Goal: Information Seeking & Learning: Check status

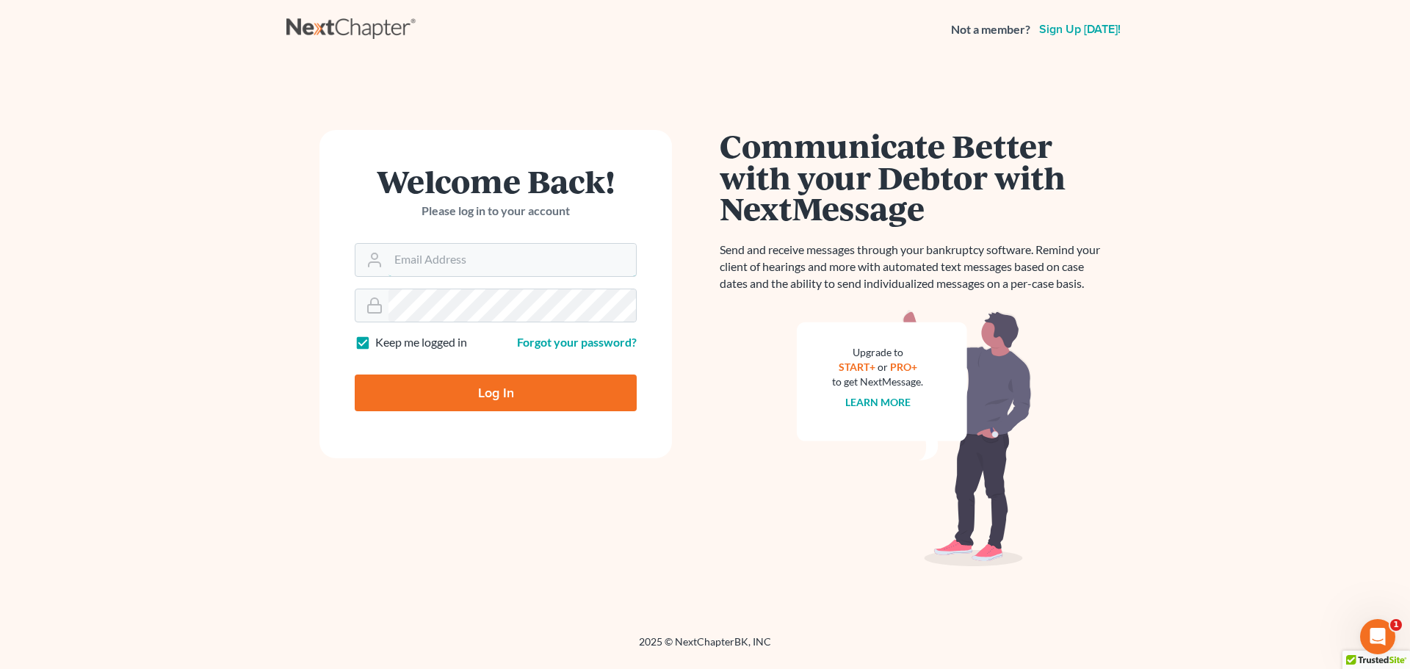
type input "tina@farmerwright.com"
click at [486, 400] on input "Log In" at bounding box center [496, 393] width 282 height 37
type input "Thinking..."
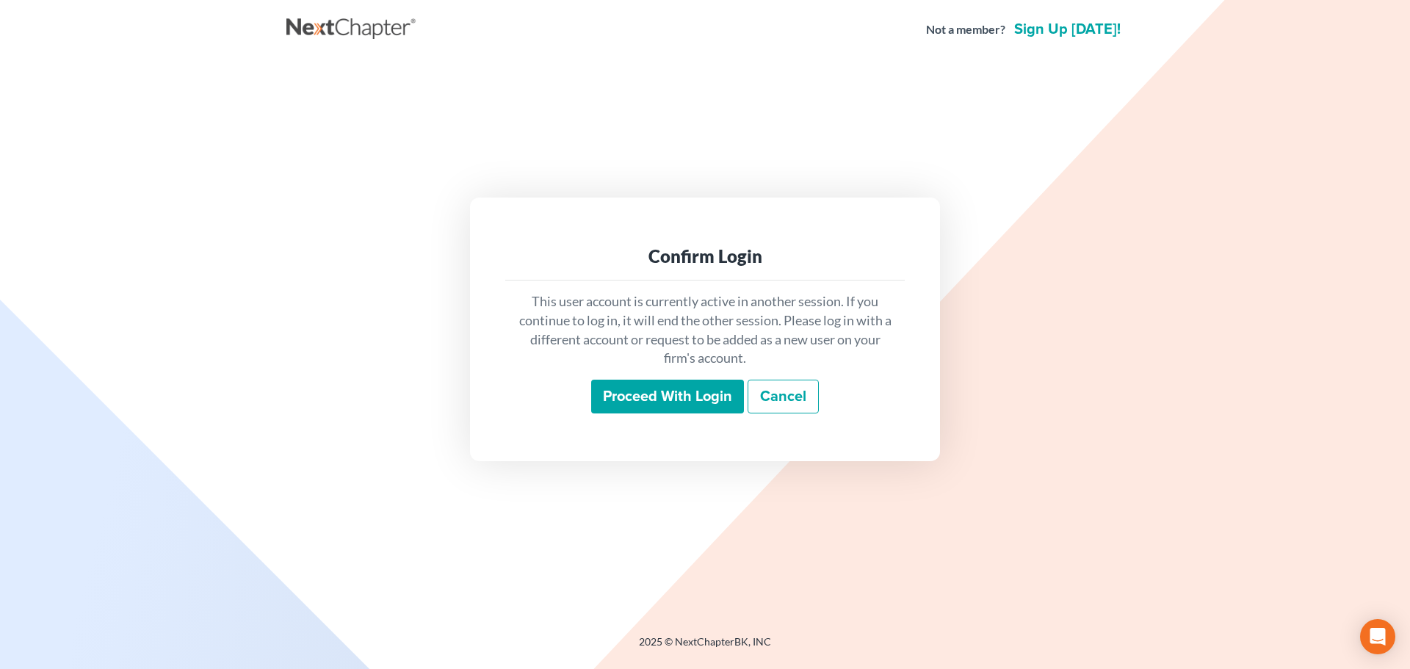
click at [677, 394] on input "Proceed with login" at bounding box center [667, 397] width 153 height 34
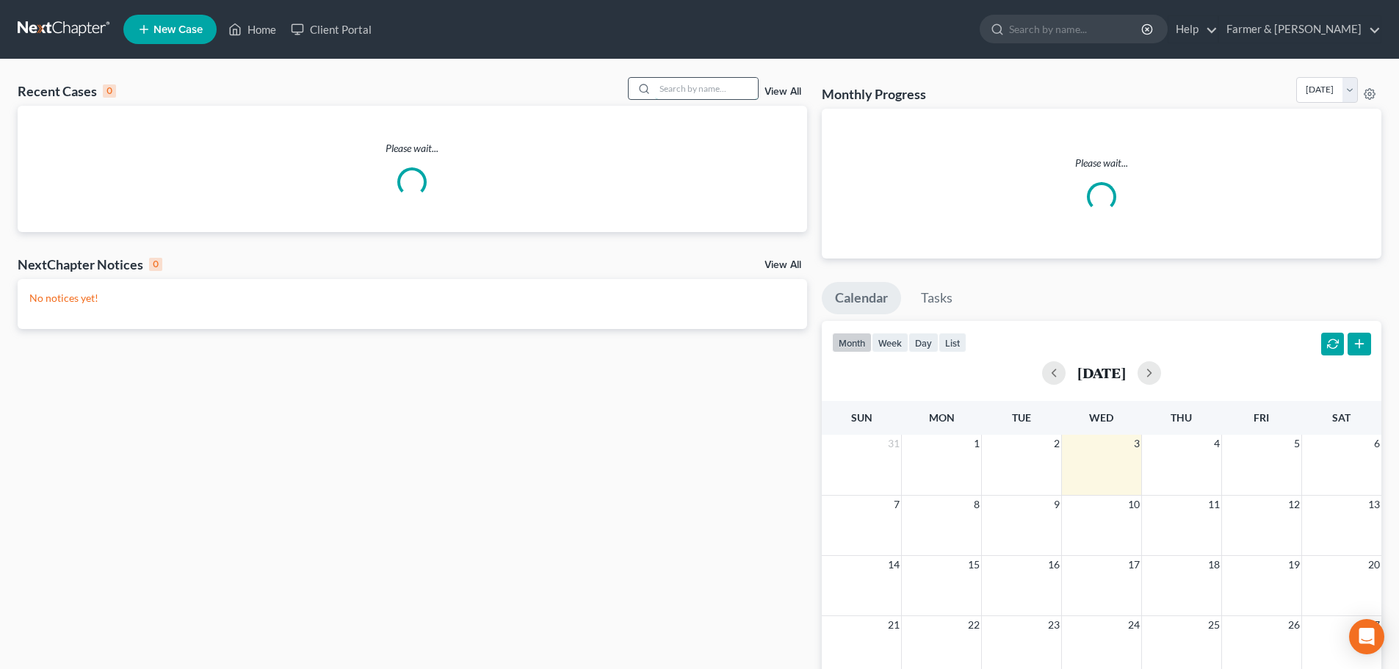
click at [685, 84] on input "search" at bounding box center [706, 88] width 103 height 21
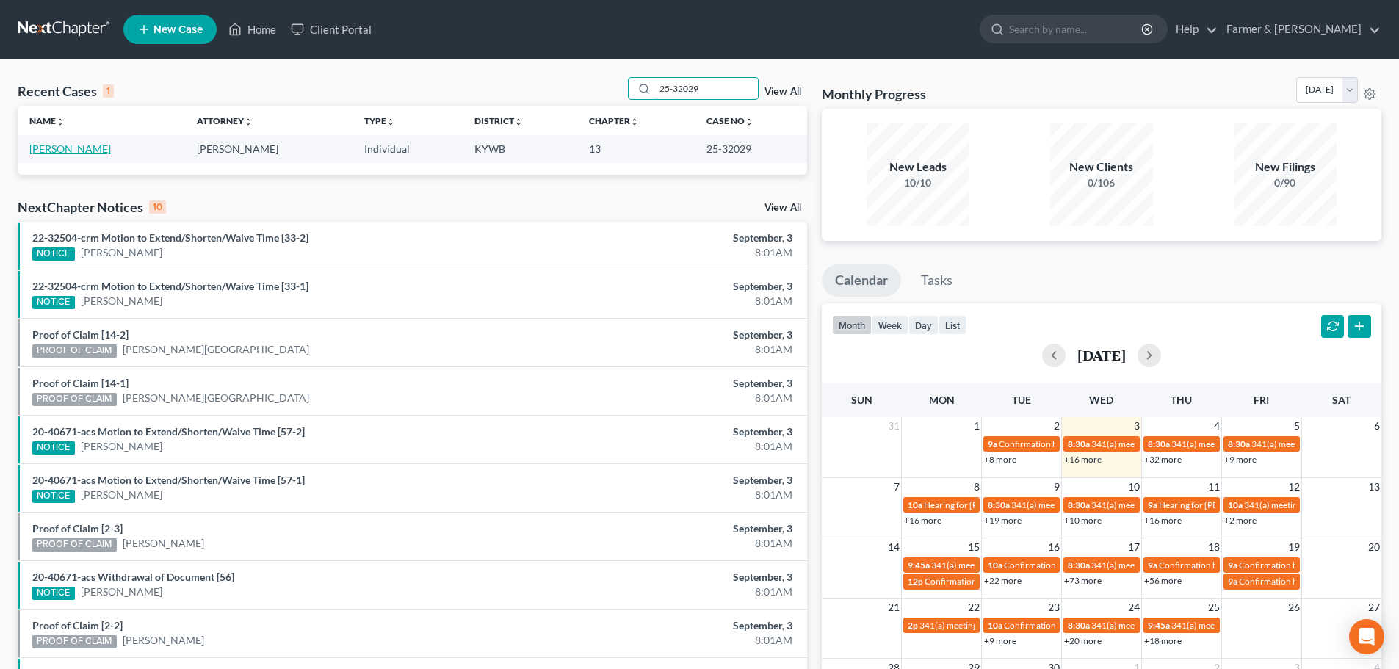
type input "25-32029"
click at [61, 148] on link "[PERSON_NAME]" at bounding box center [70, 149] width 82 height 12
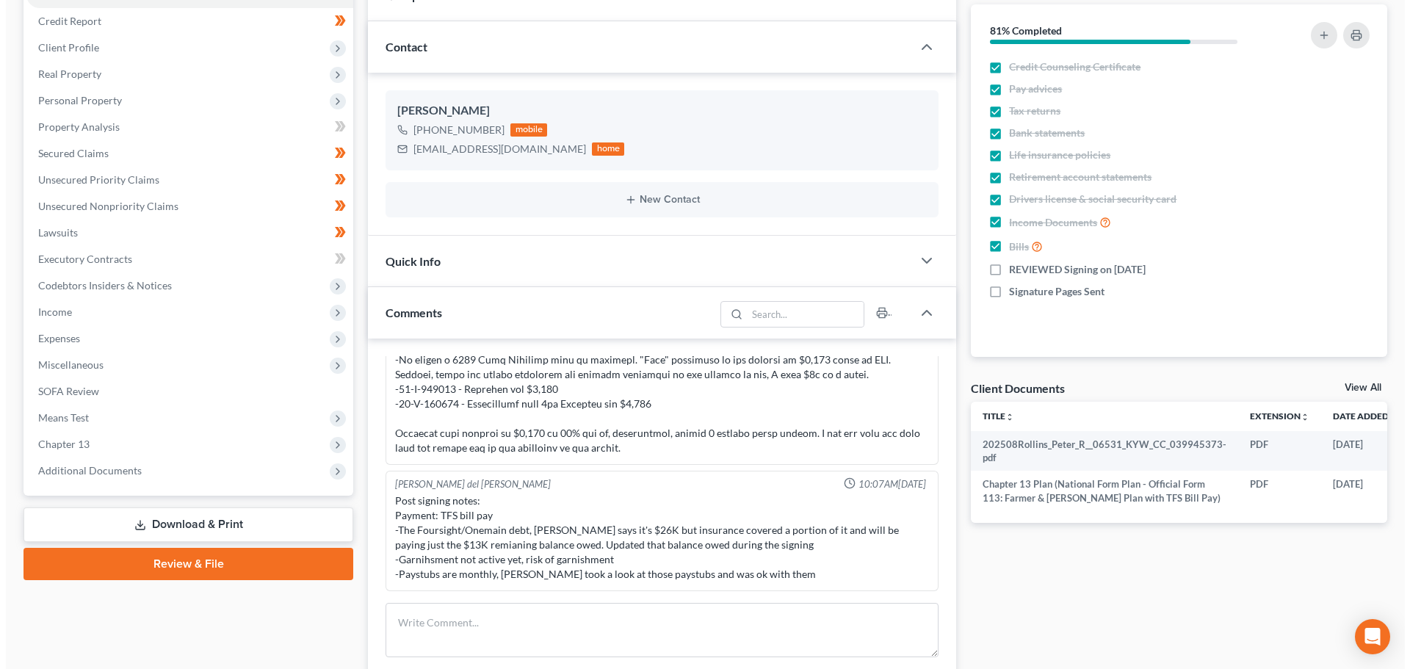
scroll to position [0, 50]
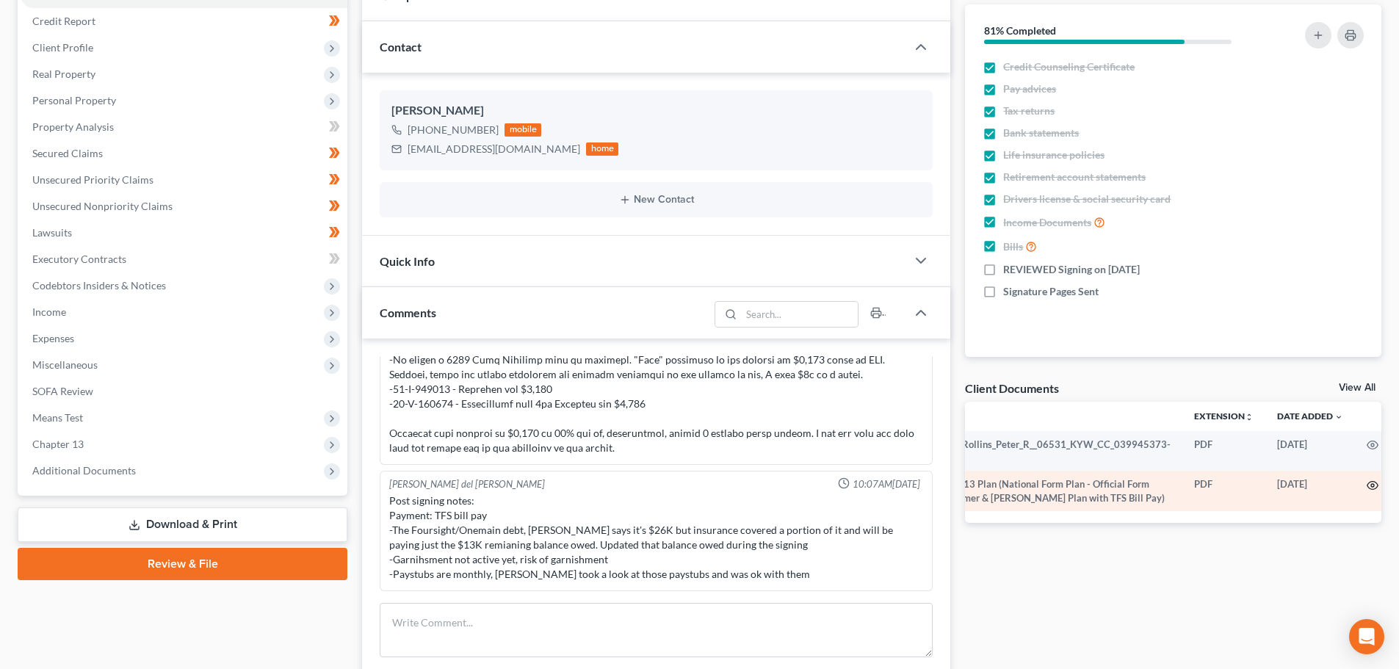
click at [1368, 489] on icon "button" at bounding box center [1373, 486] width 11 height 8
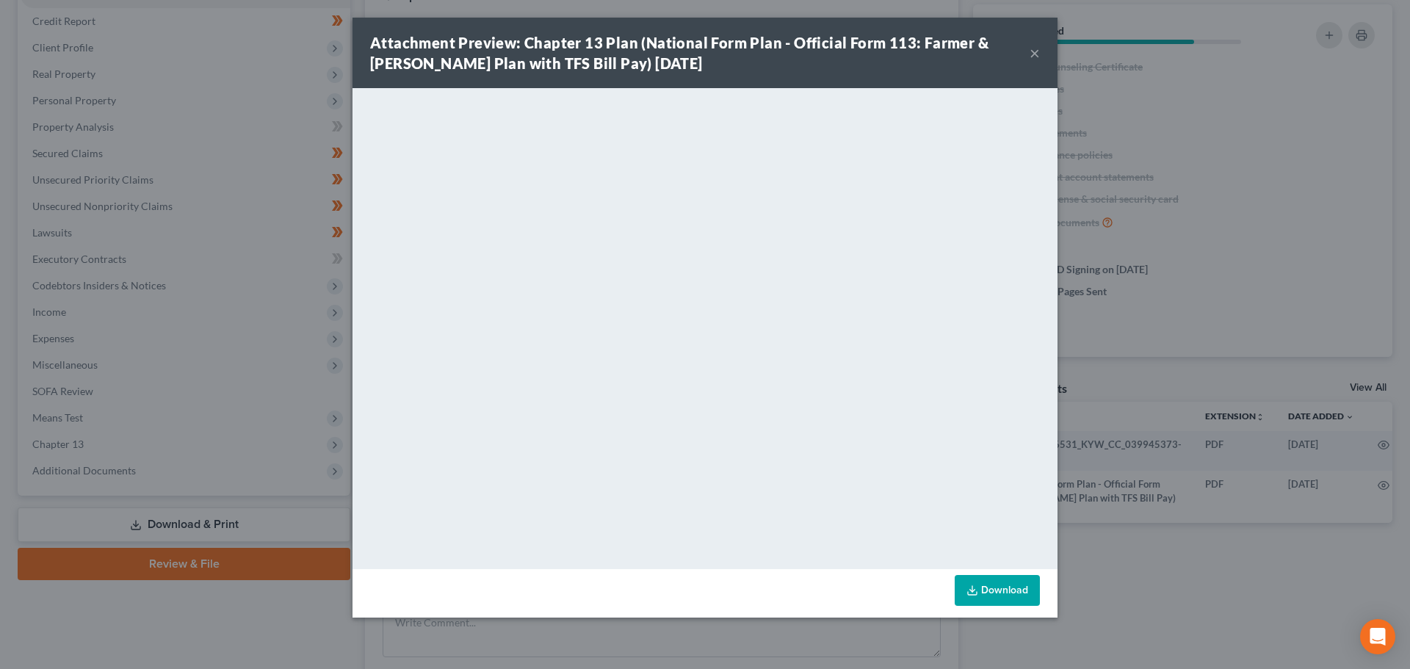
click at [1036, 54] on button "×" at bounding box center [1035, 53] width 10 height 18
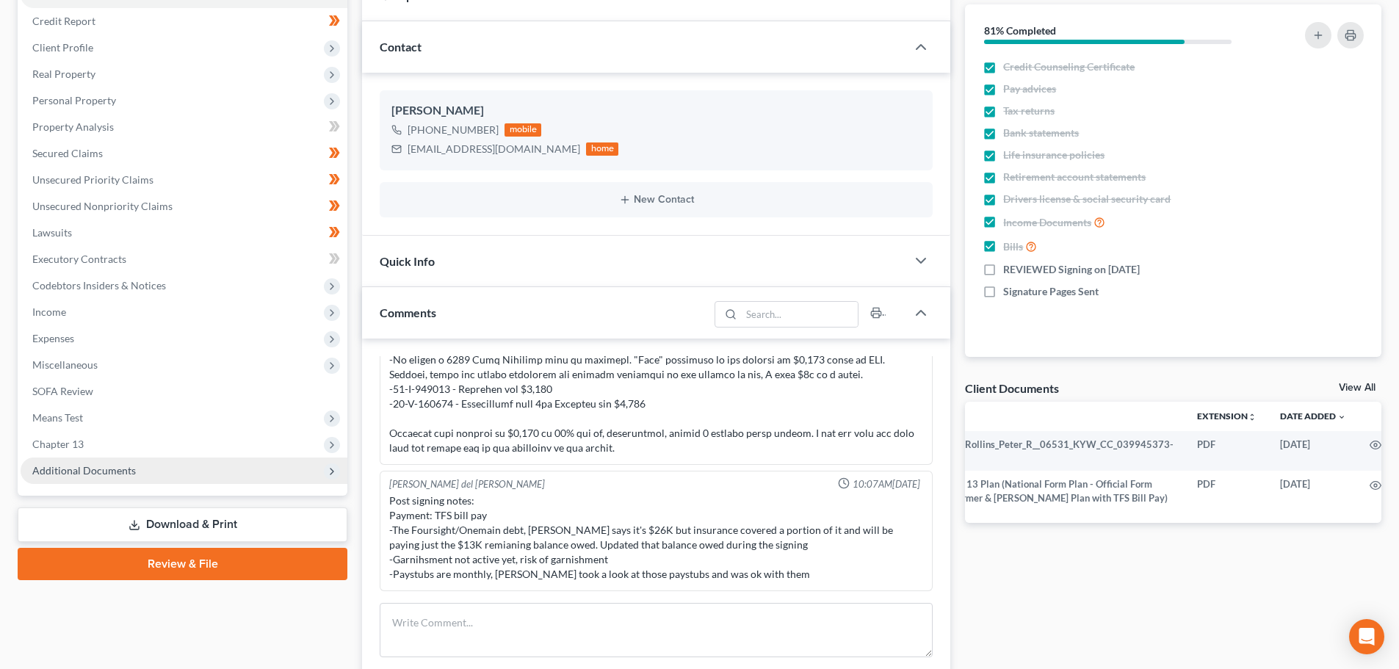
click at [126, 470] on span "Additional Documents" at bounding box center [84, 470] width 104 height 12
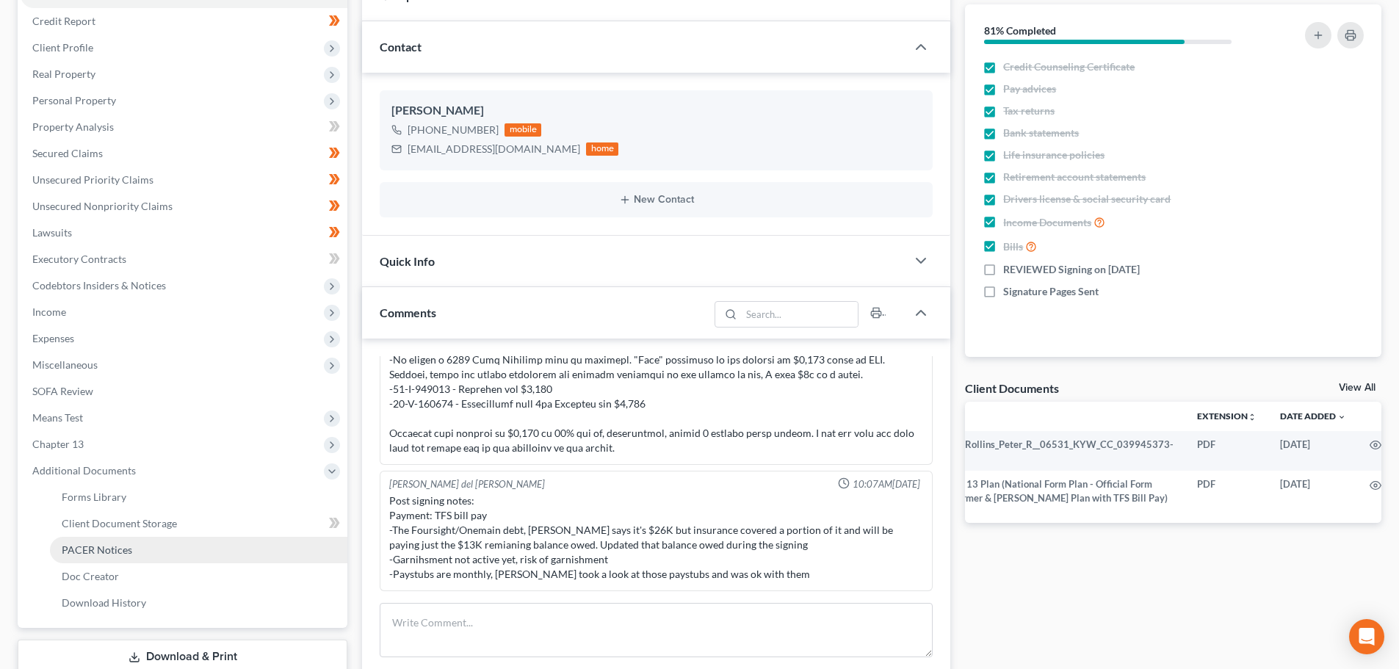
click at [138, 547] on link "PACER Notices" at bounding box center [198, 550] width 297 height 26
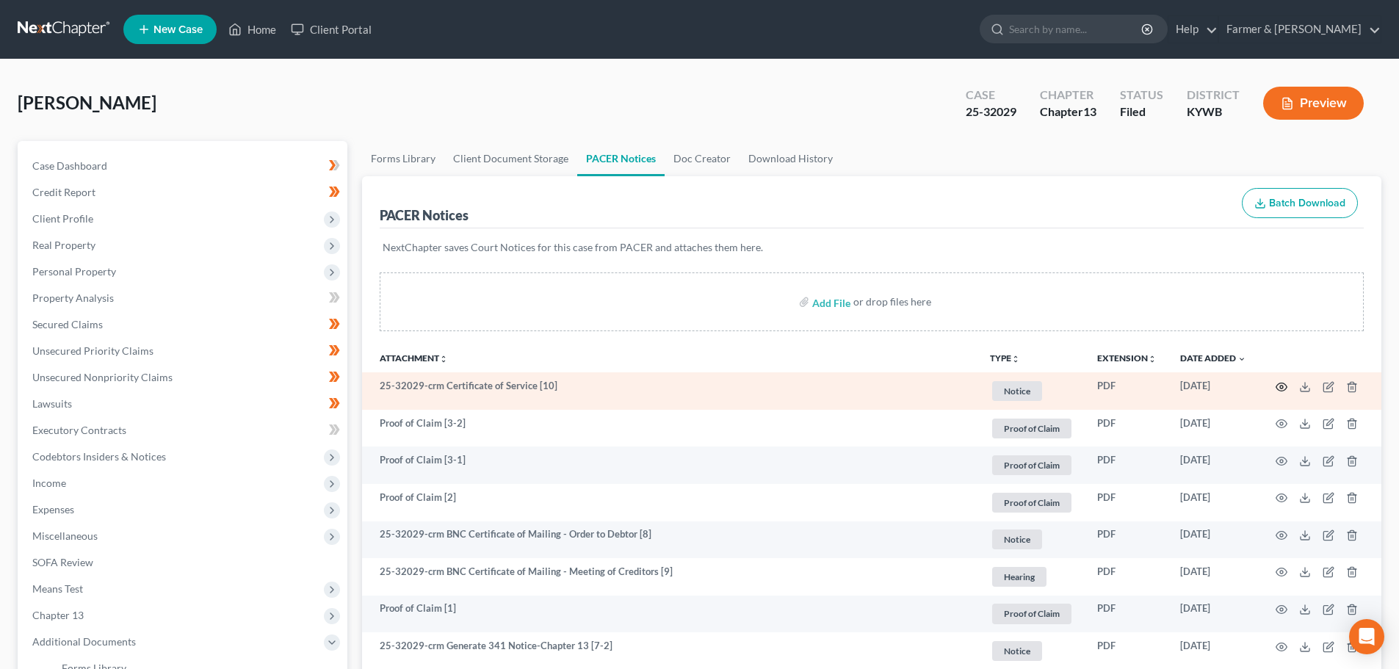
click at [1281, 389] on circle "button" at bounding box center [1281, 387] width 3 height 3
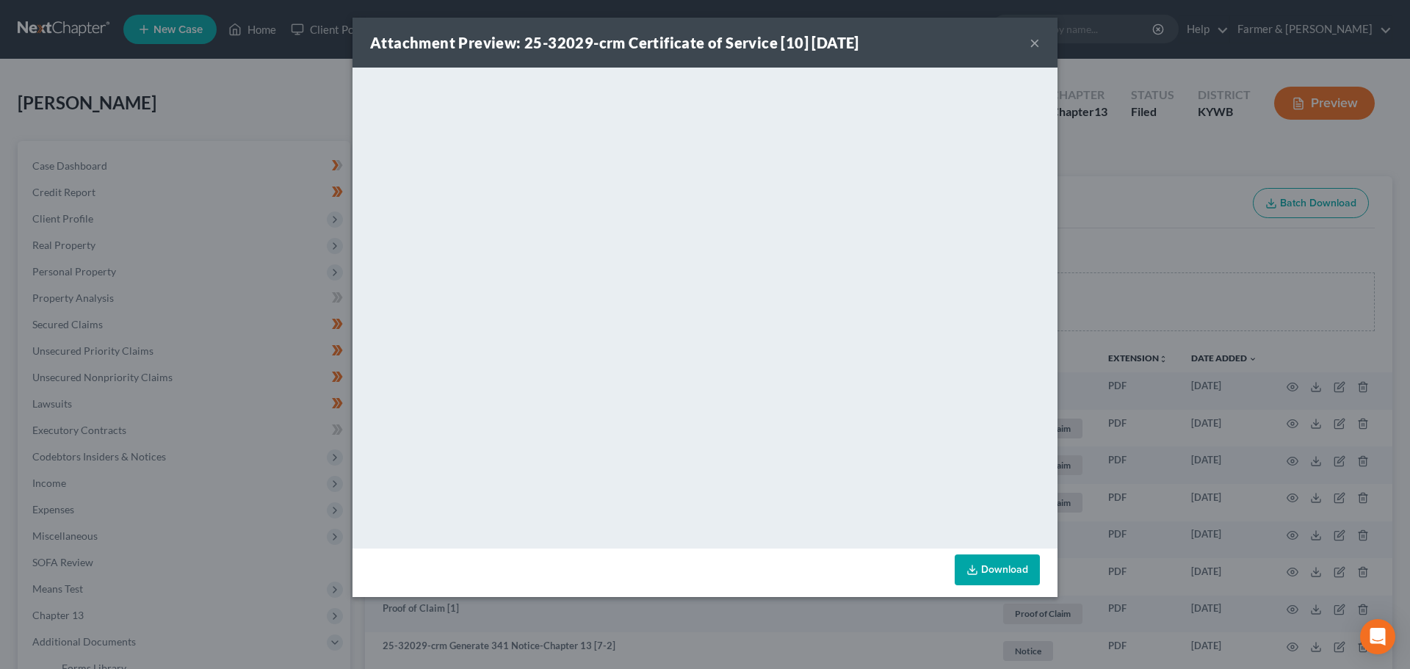
click at [1033, 43] on button "×" at bounding box center [1035, 43] width 10 height 18
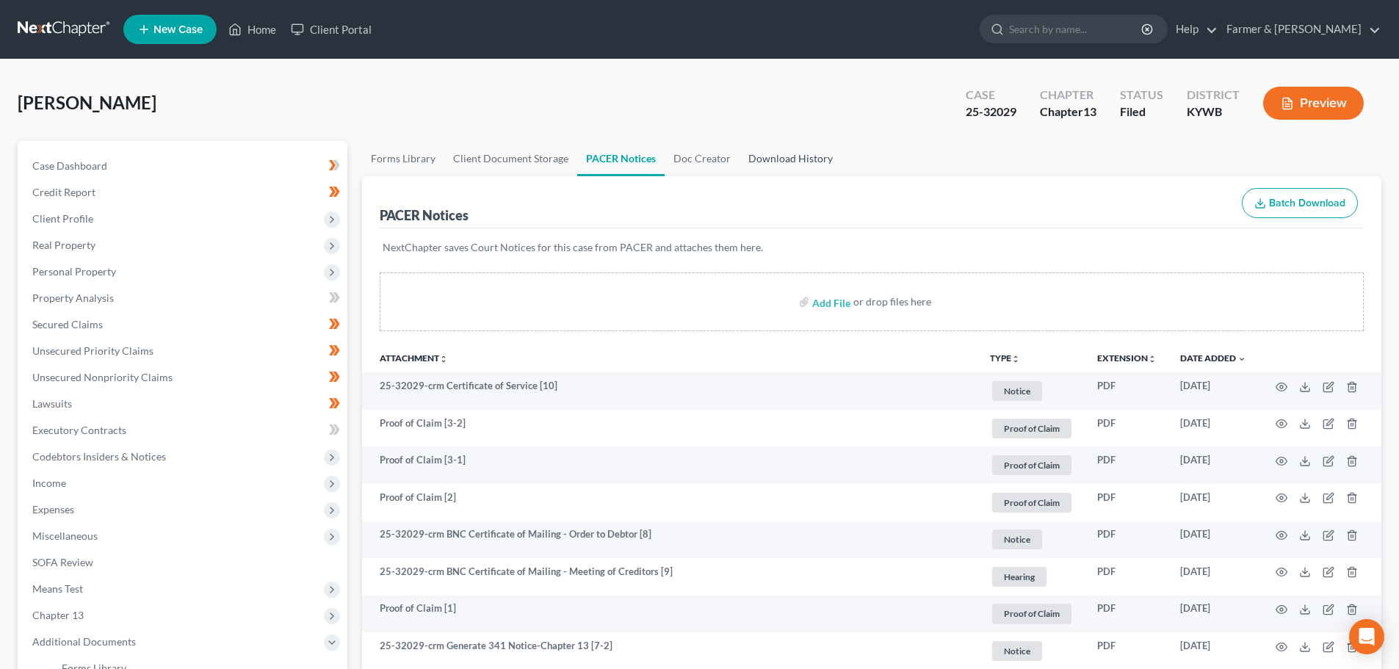
click at [773, 158] on link "Download History" at bounding box center [791, 158] width 102 height 35
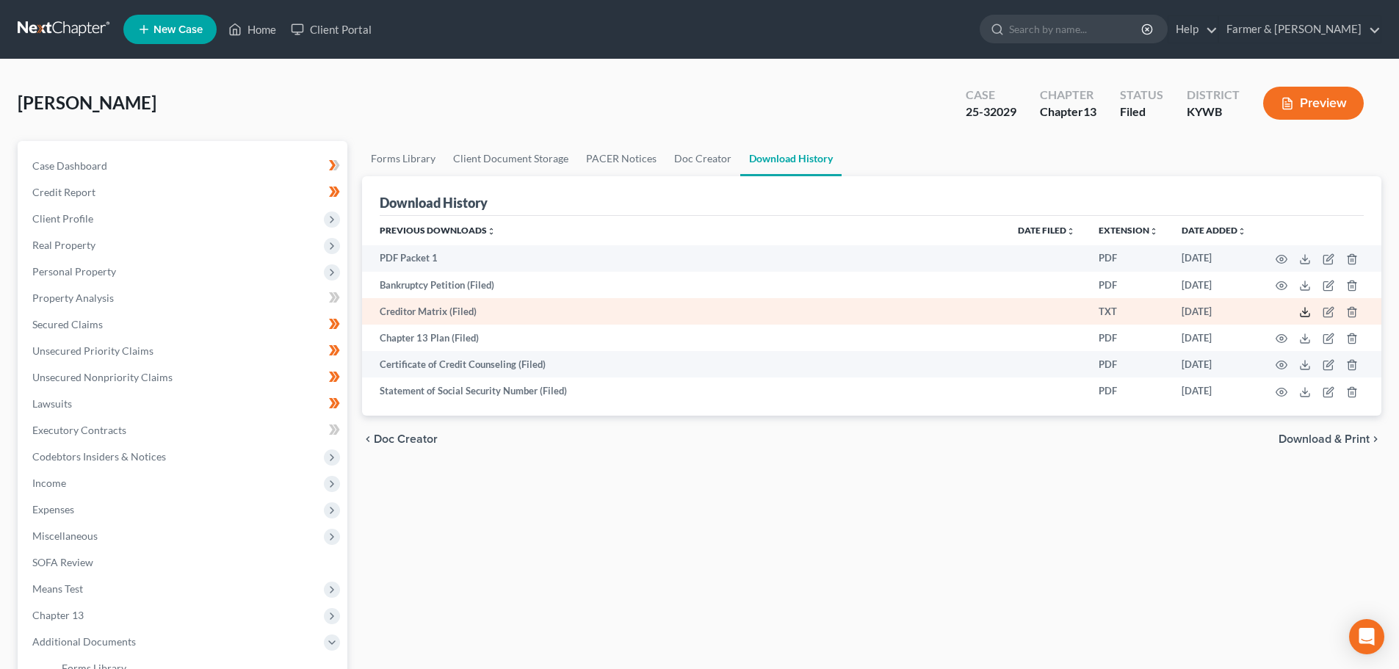
click at [1305, 313] on polyline at bounding box center [1305, 312] width 5 height 2
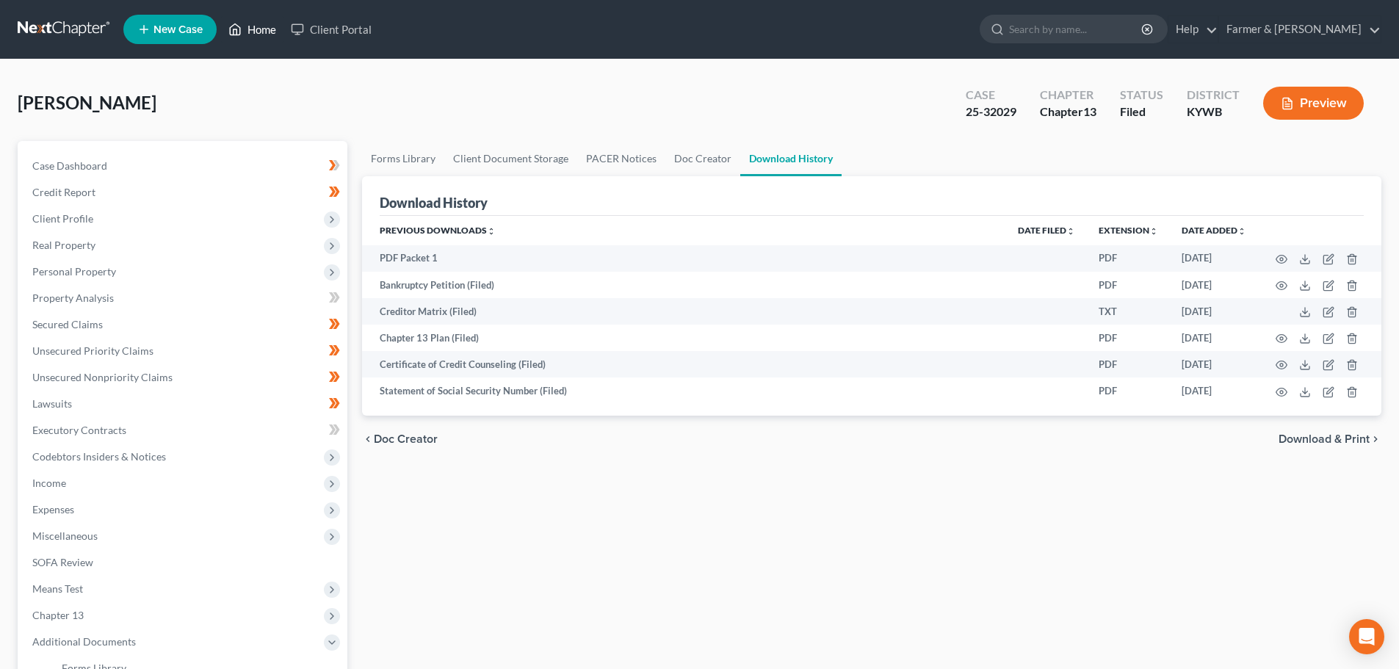
click at [264, 32] on link "Home" at bounding box center [252, 29] width 62 height 26
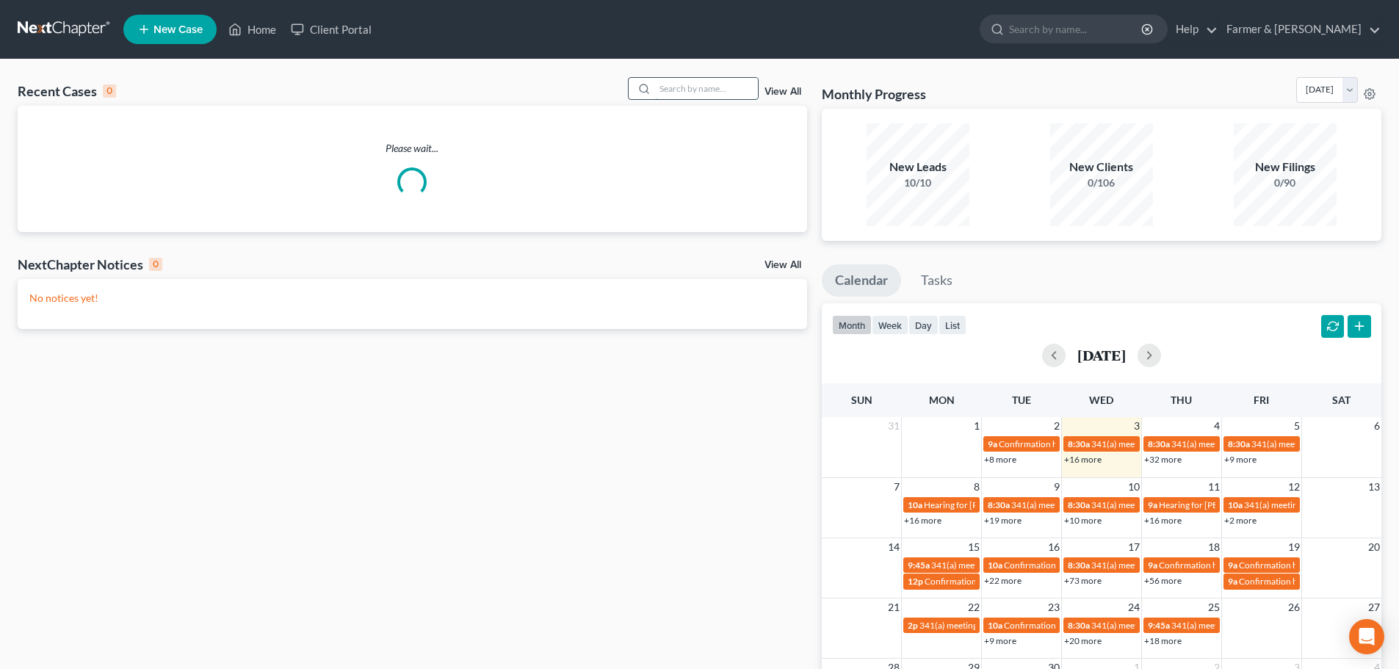
click at [674, 84] on input "search" at bounding box center [706, 88] width 103 height 21
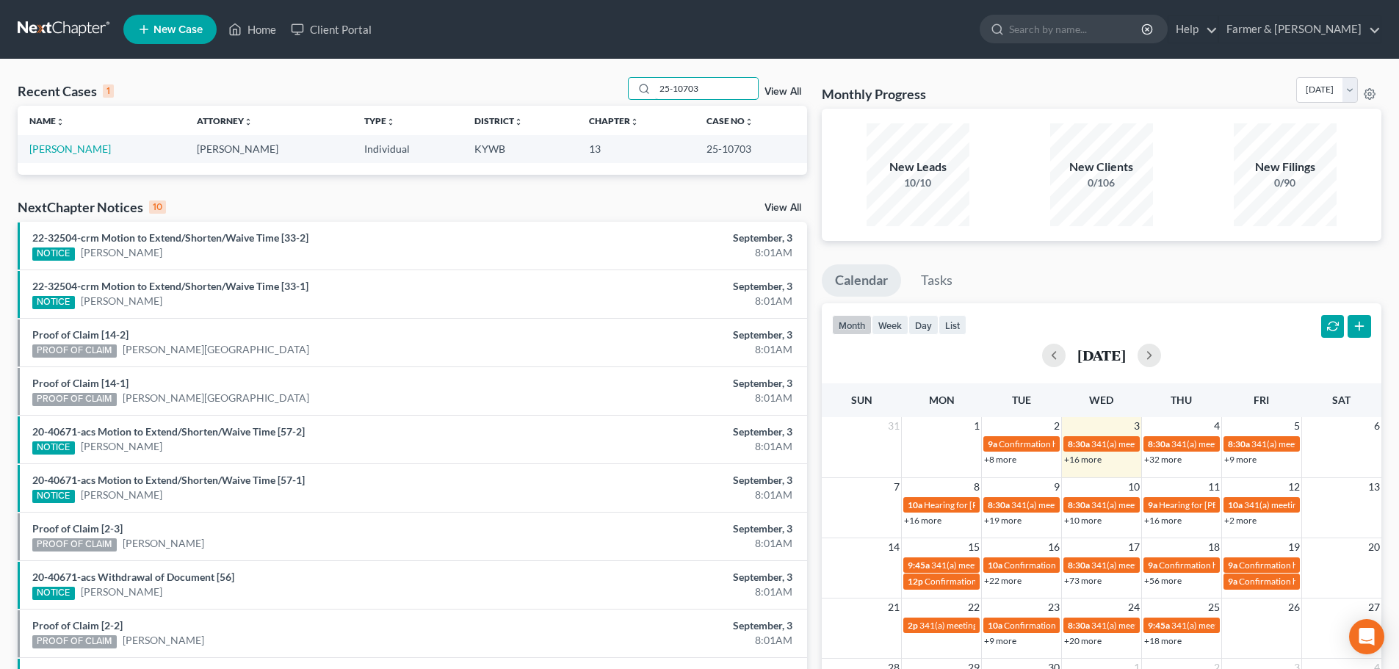
type input "25-10703"
click at [73, 149] on link "[PERSON_NAME]" at bounding box center [70, 149] width 82 height 12
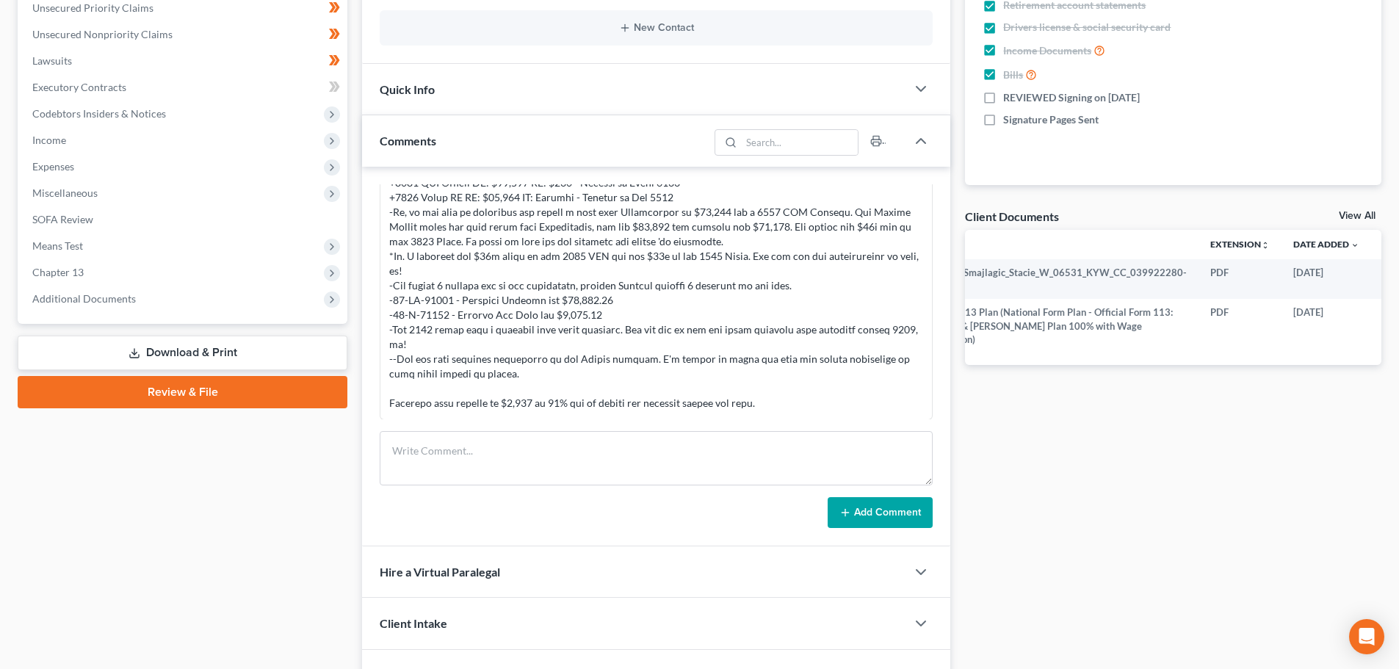
scroll to position [0, 53]
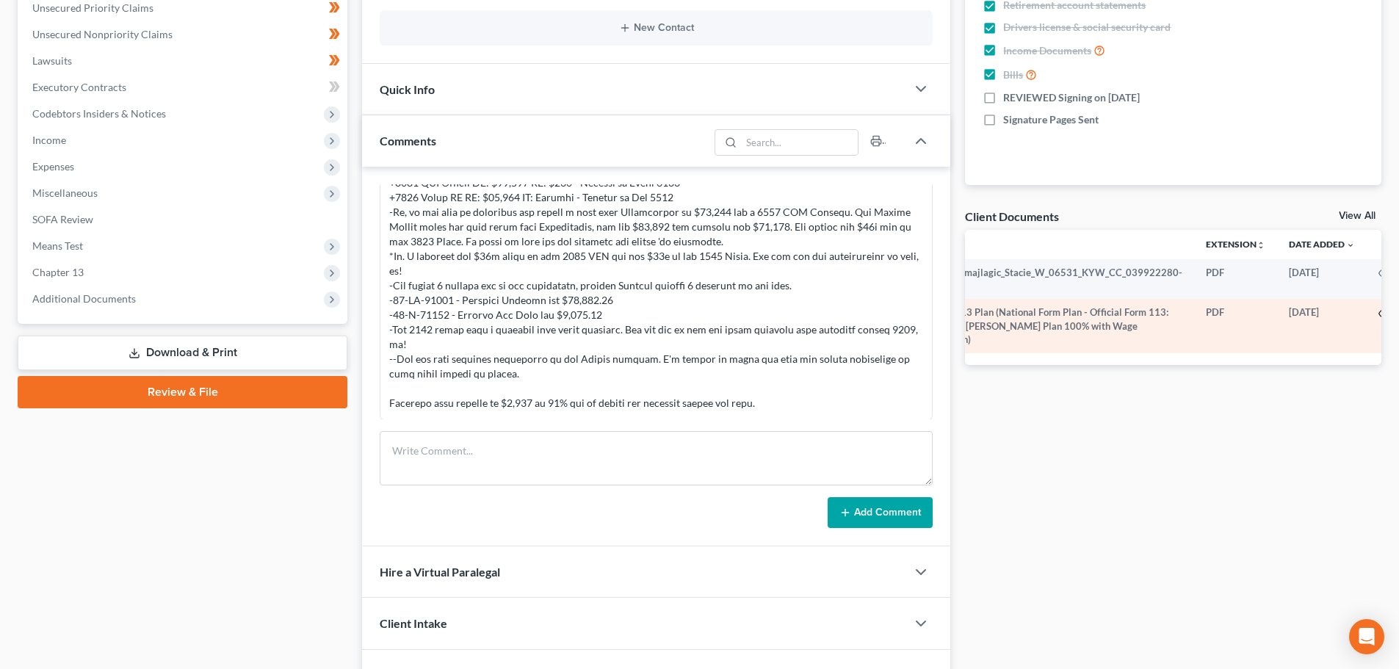
click at [1379, 312] on icon "button" at bounding box center [1384, 314] width 11 height 8
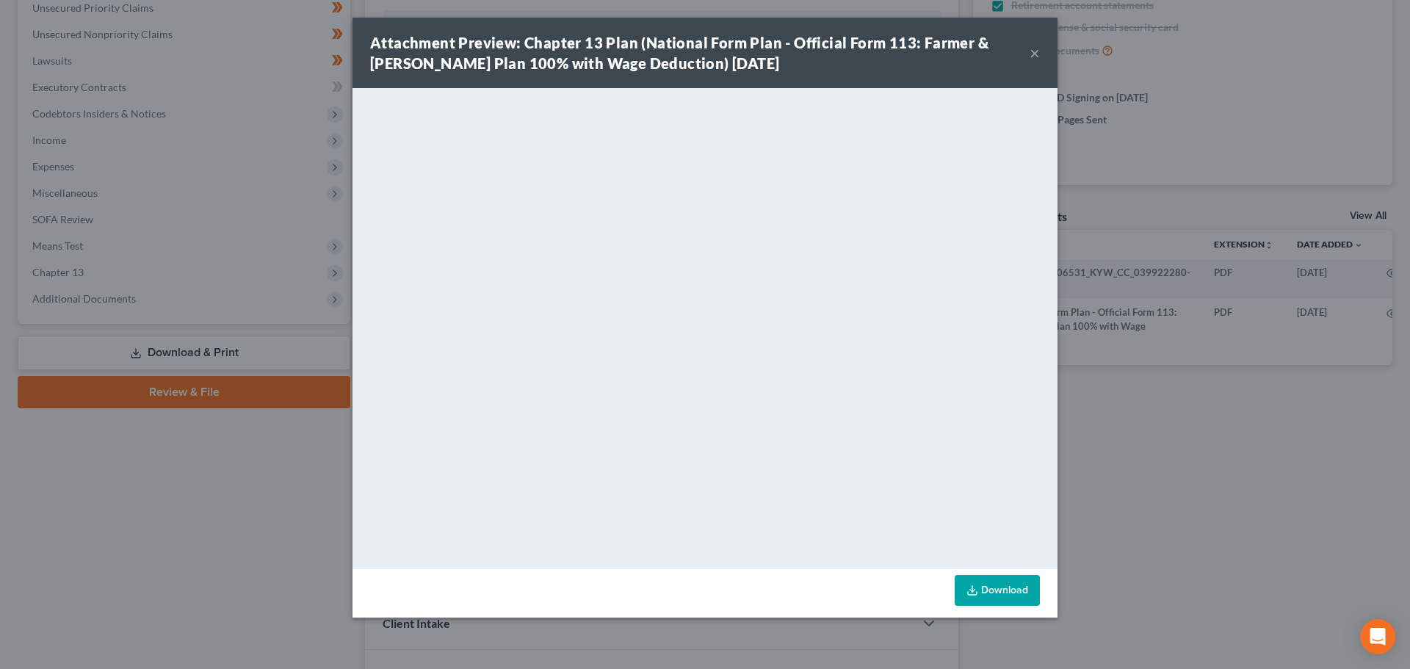
click at [1037, 55] on button "×" at bounding box center [1035, 53] width 10 height 18
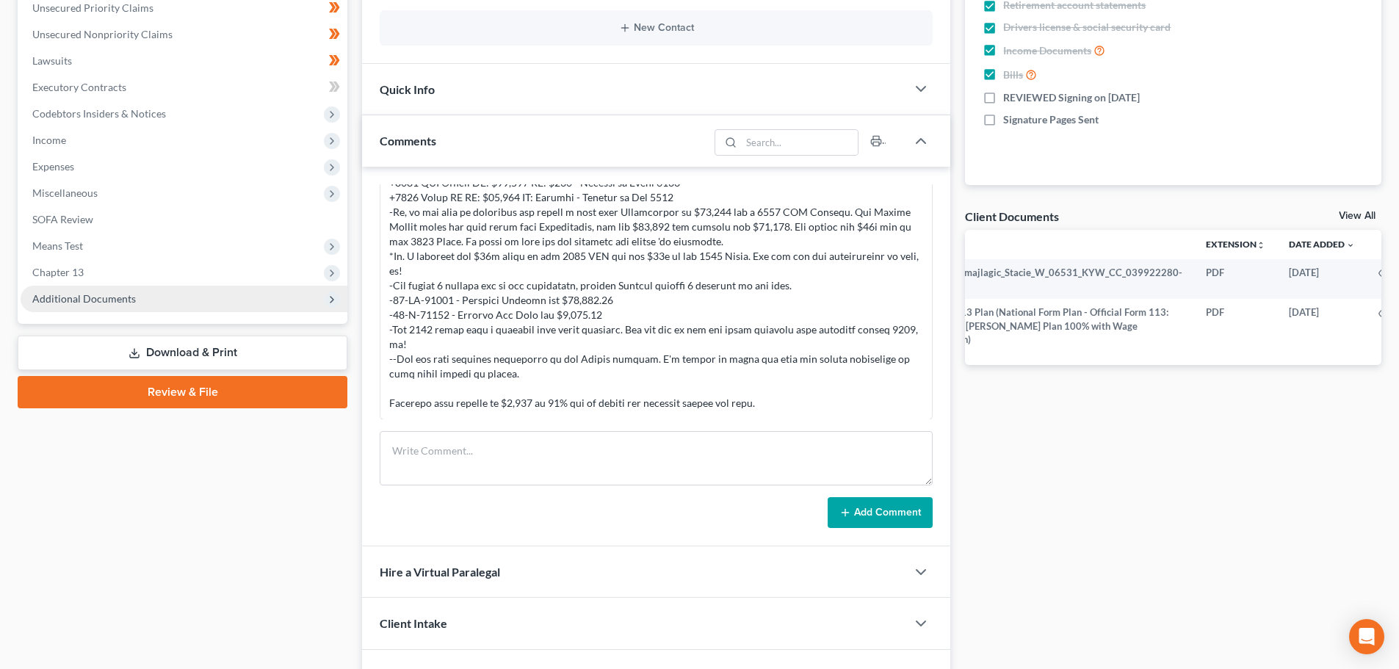
click at [124, 302] on span "Additional Documents" at bounding box center [84, 298] width 104 height 12
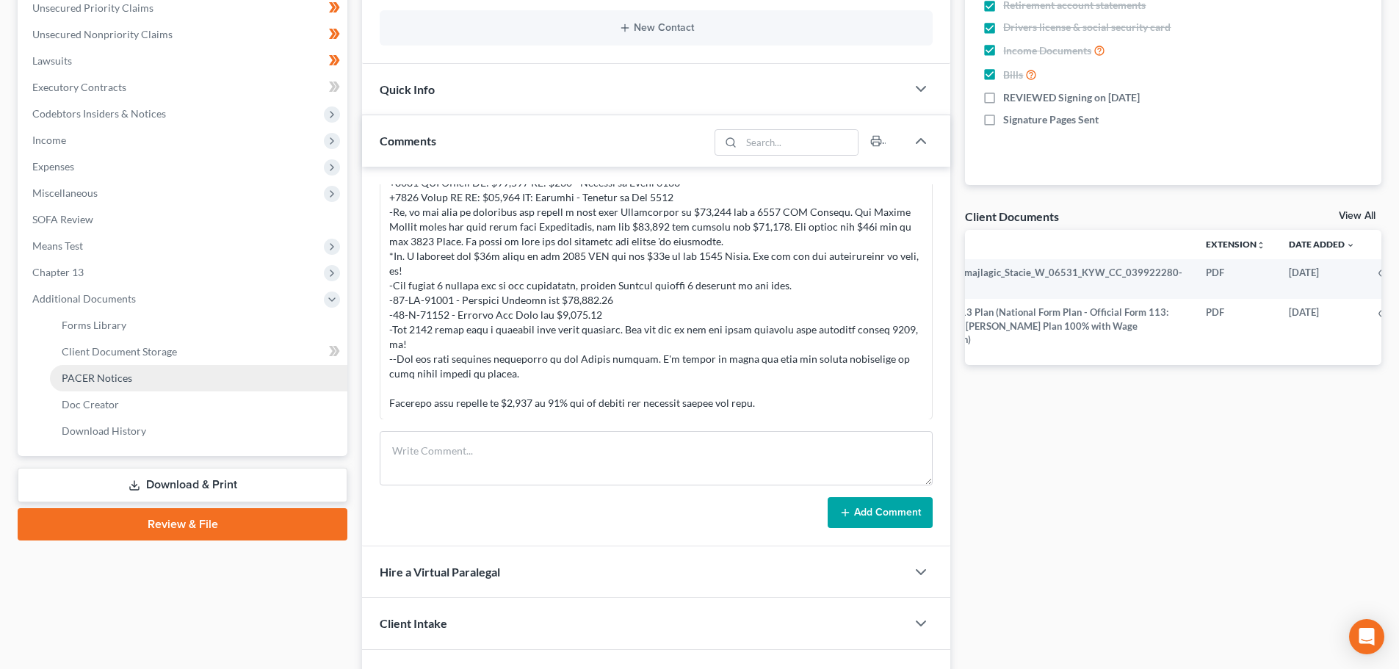
click at [108, 384] on link "PACER Notices" at bounding box center [198, 378] width 297 height 26
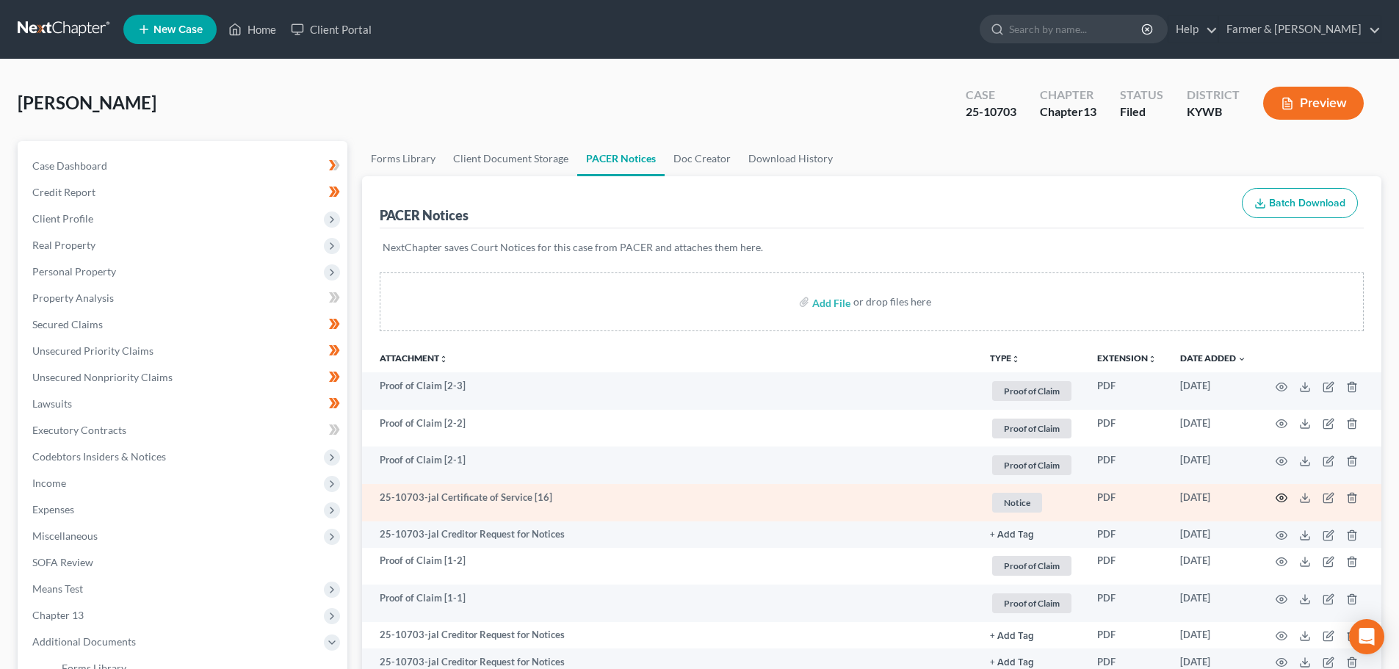
click at [1285, 500] on icon "button" at bounding box center [1282, 498] width 12 height 12
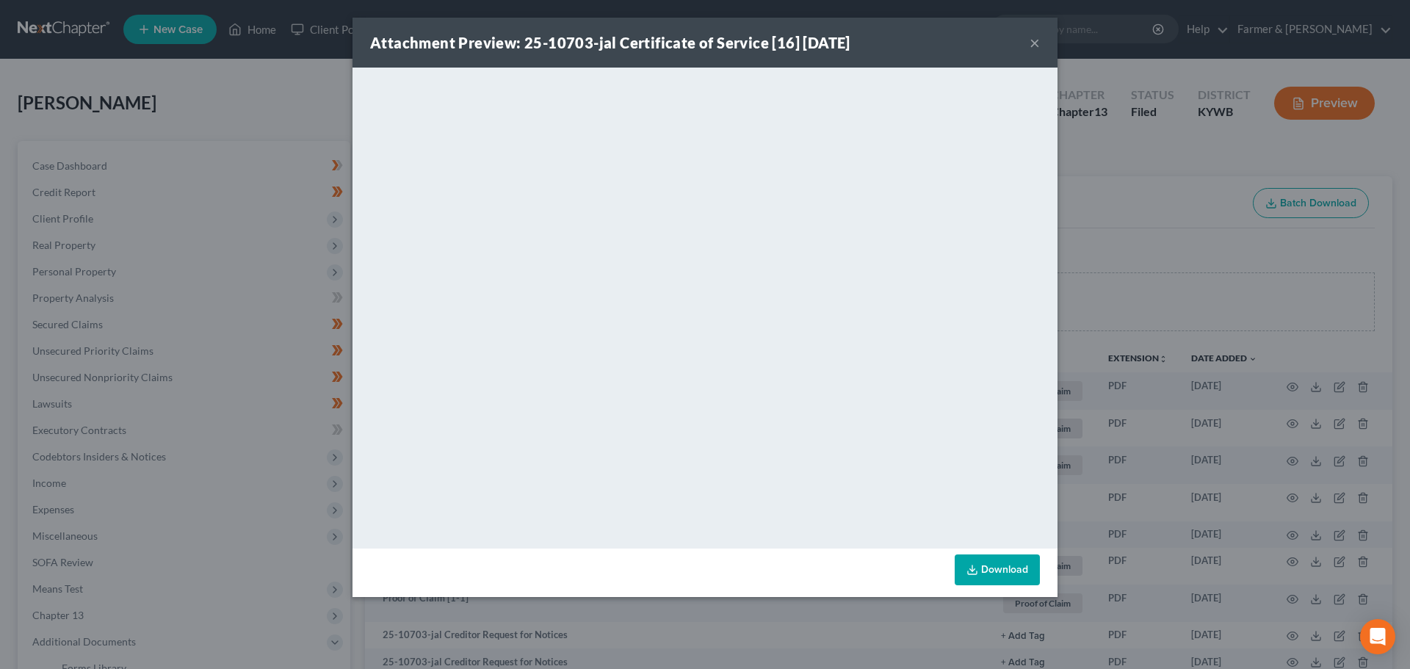
click at [1025, 44] on div "Attachment Preview: 25-10703-jal Certificate of Service [16] [DATE] ×" at bounding box center [705, 43] width 705 height 50
click at [1034, 46] on button "×" at bounding box center [1035, 43] width 10 height 18
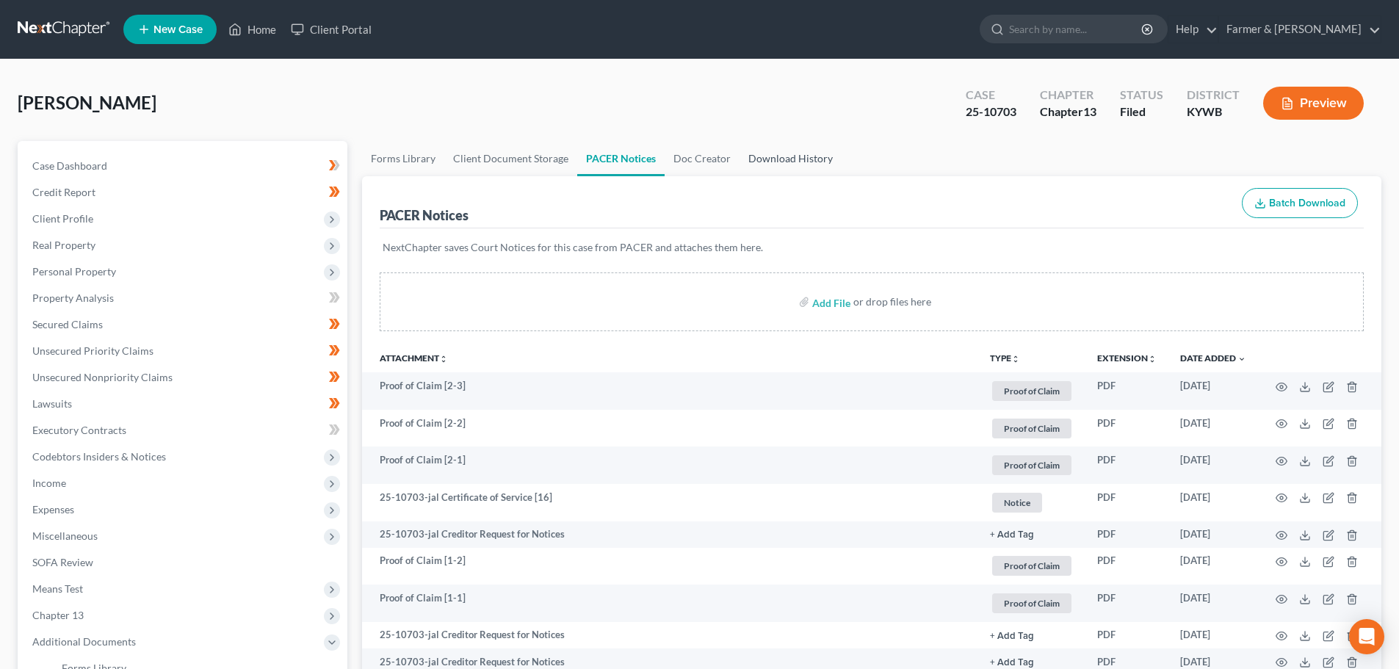
click at [757, 154] on link "Download History" at bounding box center [791, 158] width 102 height 35
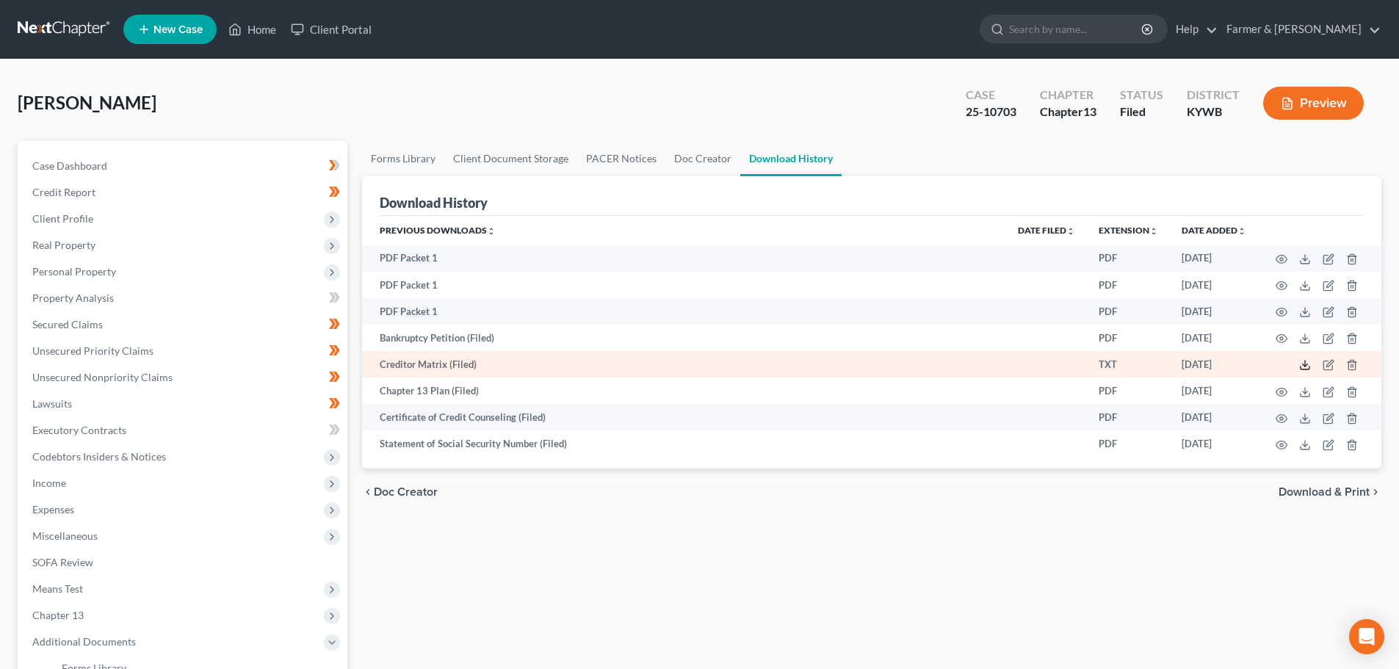
click at [1309, 365] on icon at bounding box center [1305, 365] width 12 height 12
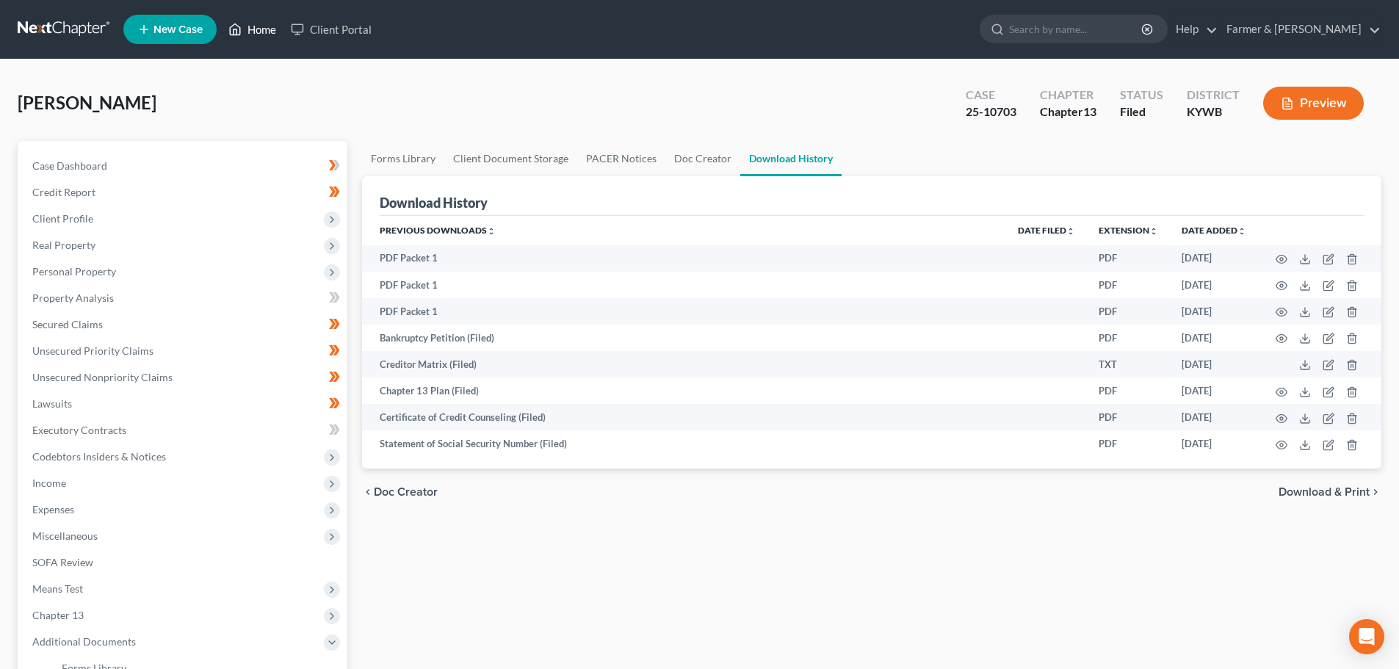
click at [256, 32] on link "Home" at bounding box center [252, 29] width 62 height 26
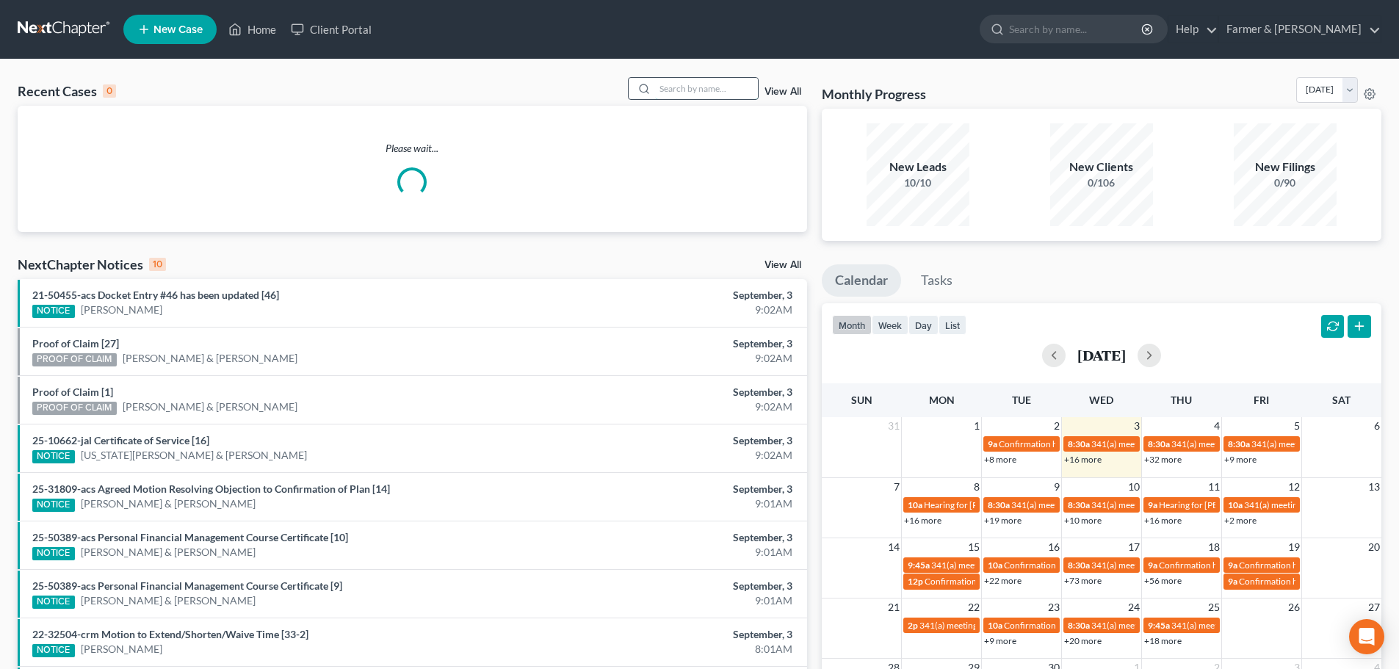
click at [668, 83] on input "search" at bounding box center [706, 88] width 103 height 21
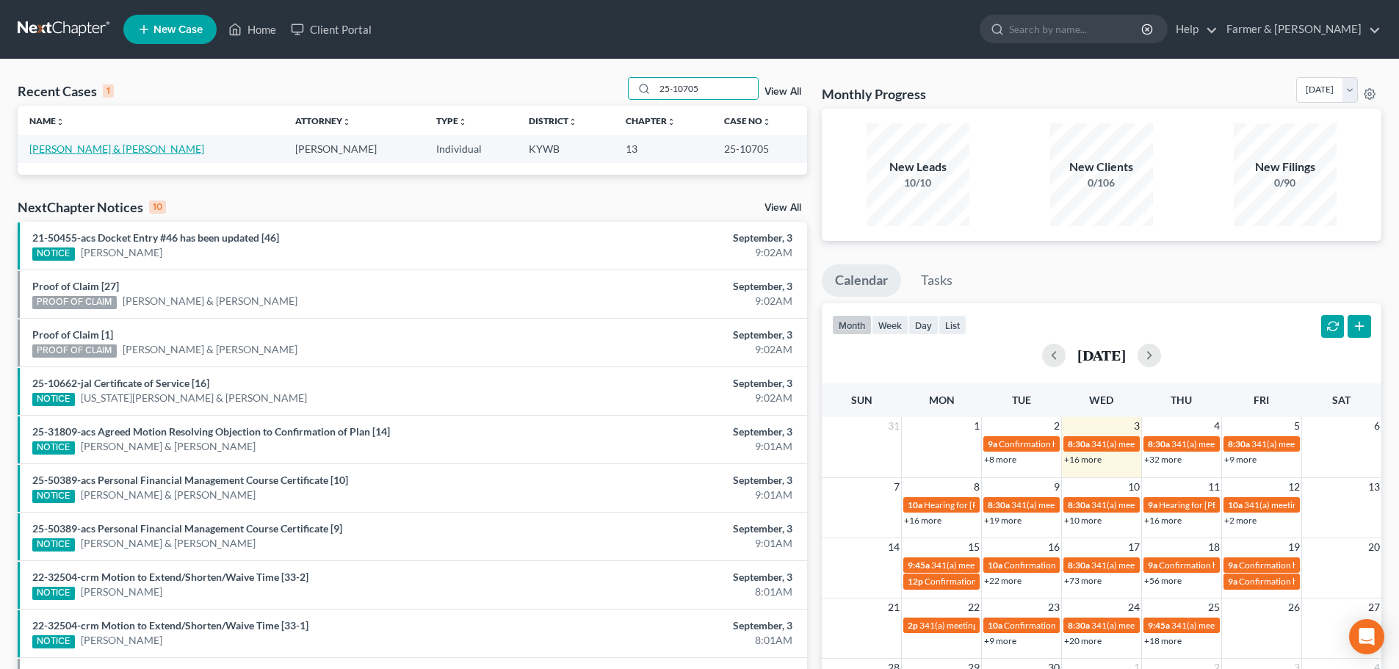
type input "25-10705"
click at [93, 148] on link "[PERSON_NAME] & [PERSON_NAME]" at bounding box center [116, 149] width 175 height 12
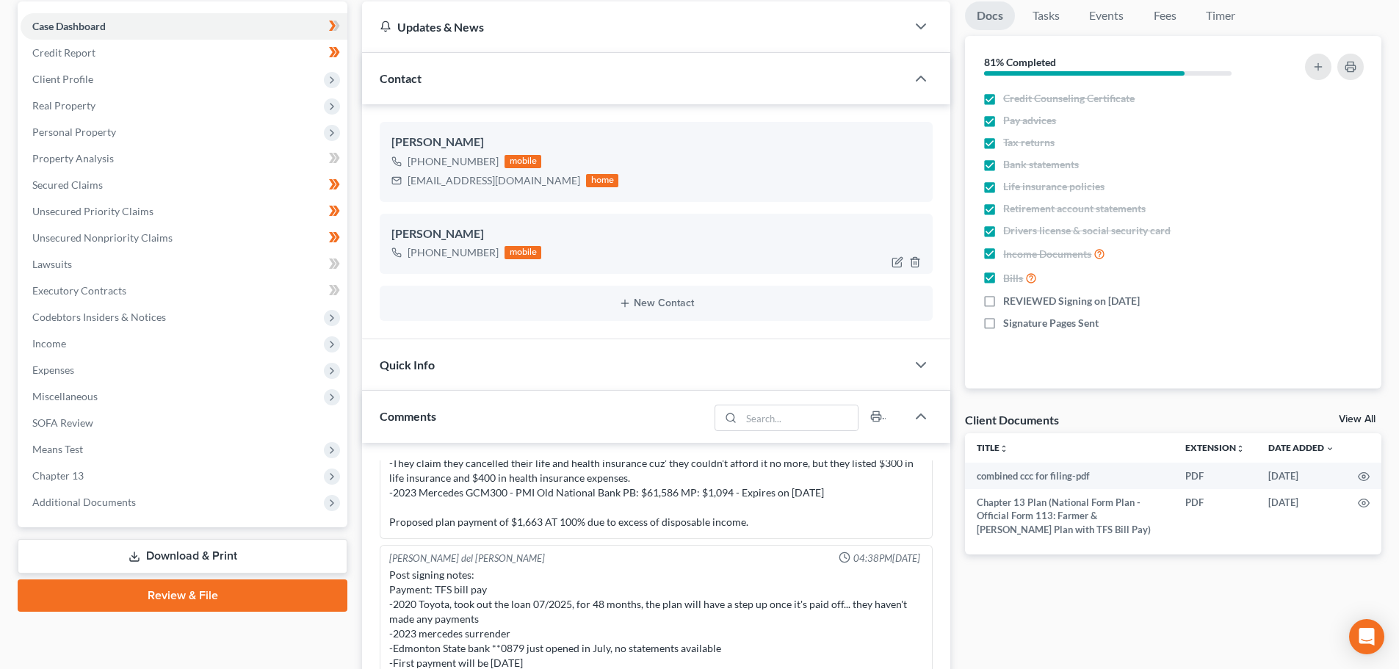
scroll to position [171, 0]
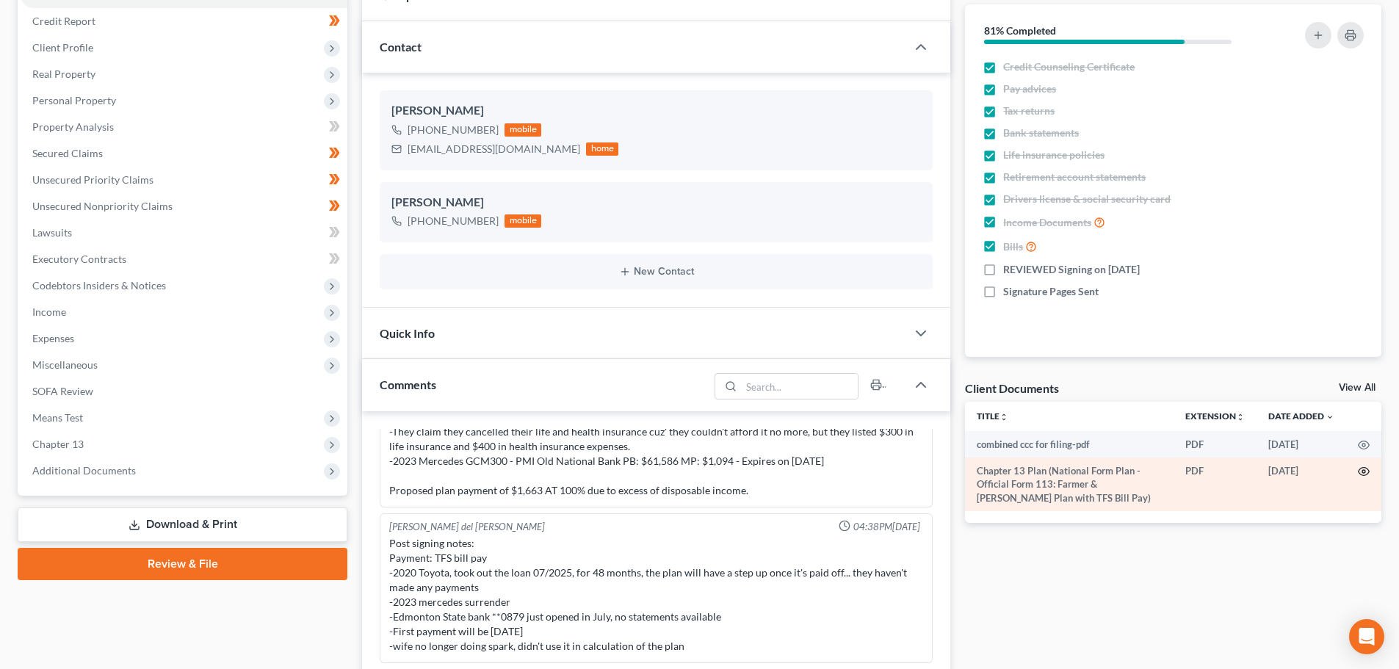
click at [1360, 469] on icon "button" at bounding box center [1364, 472] width 12 height 12
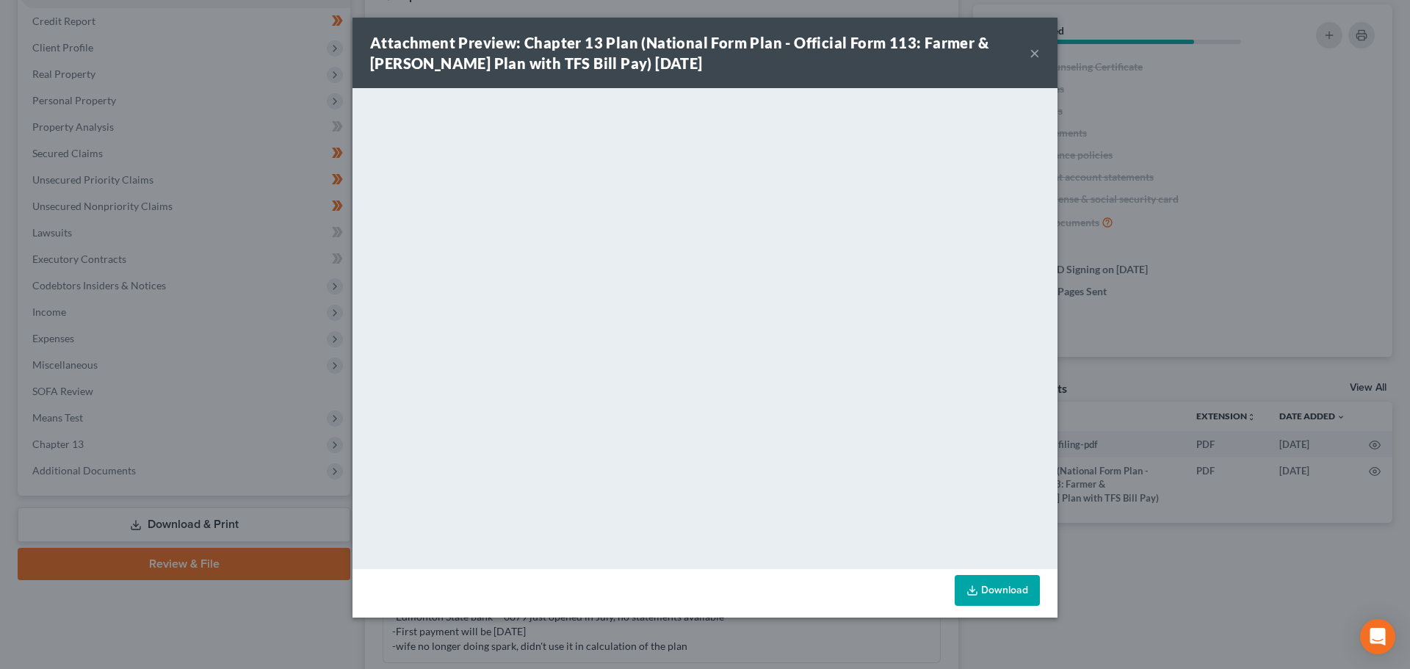
click at [1032, 51] on button "×" at bounding box center [1035, 53] width 10 height 18
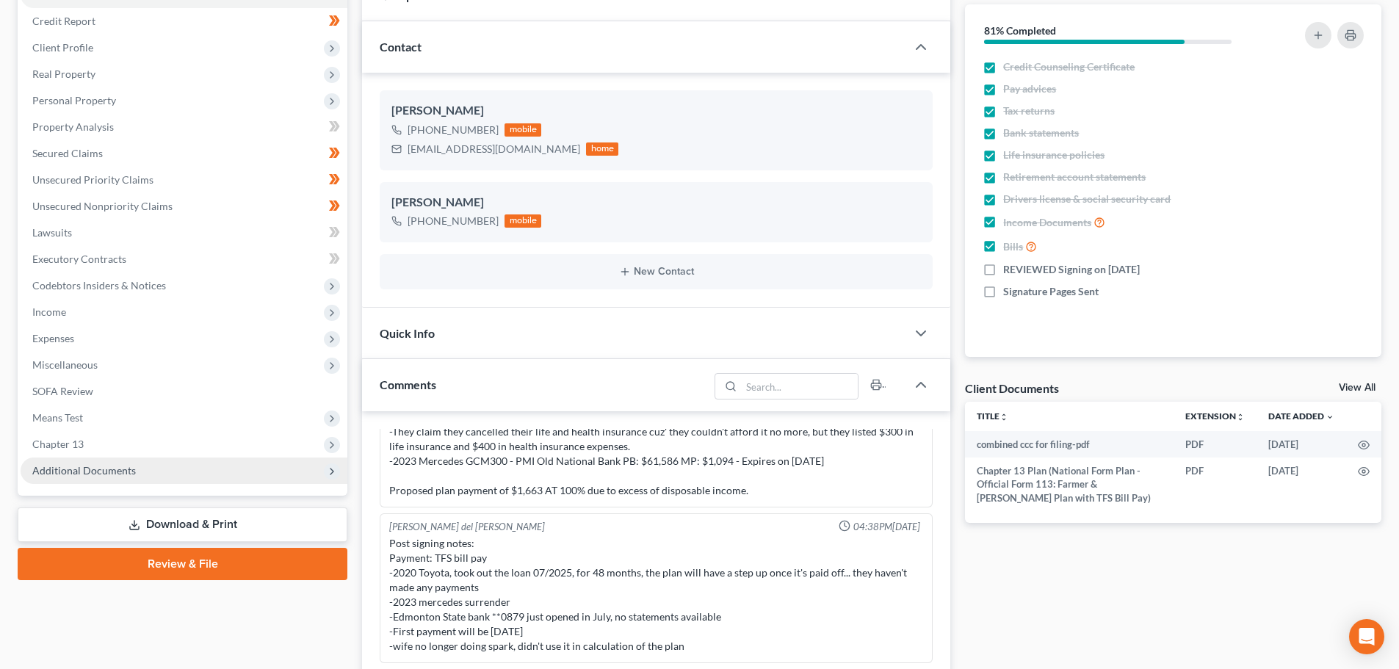
click at [118, 474] on span "Additional Documents" at bounding box center [84, 470] width 104 height 12
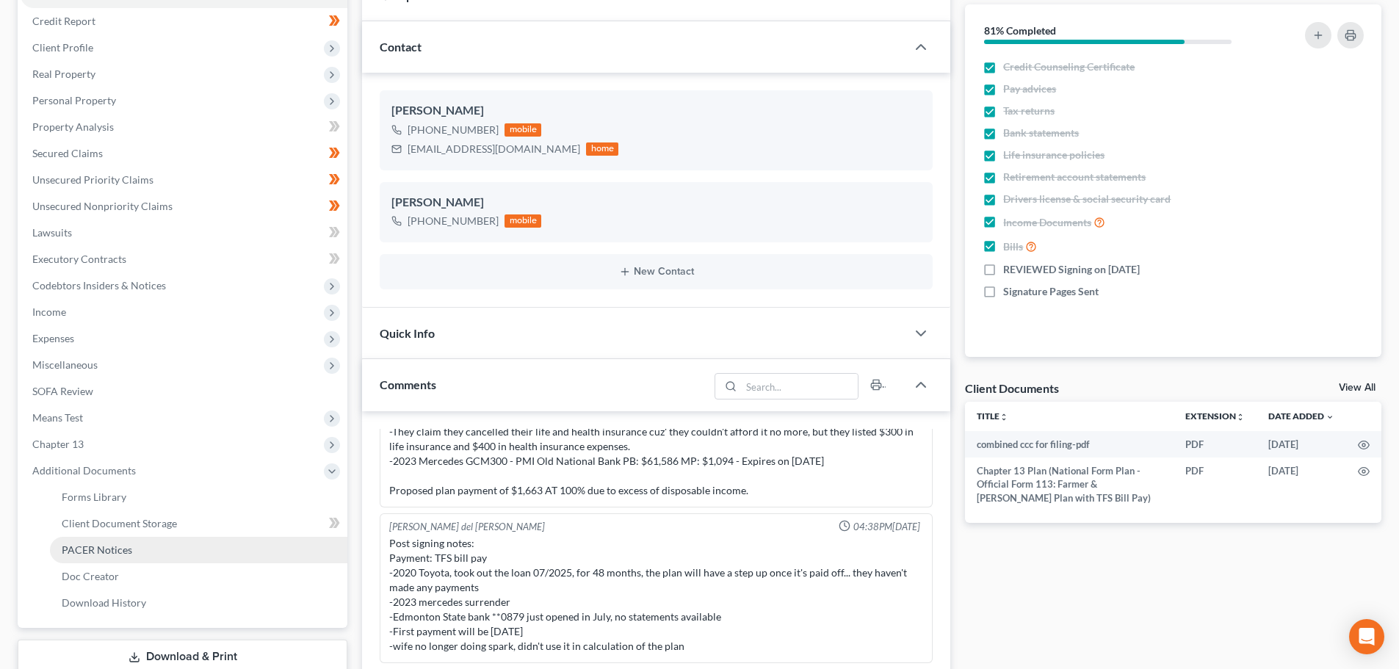
click at [119, 546] on span "PACER Notices" at bounding box center [97, 550] width 71 height 12
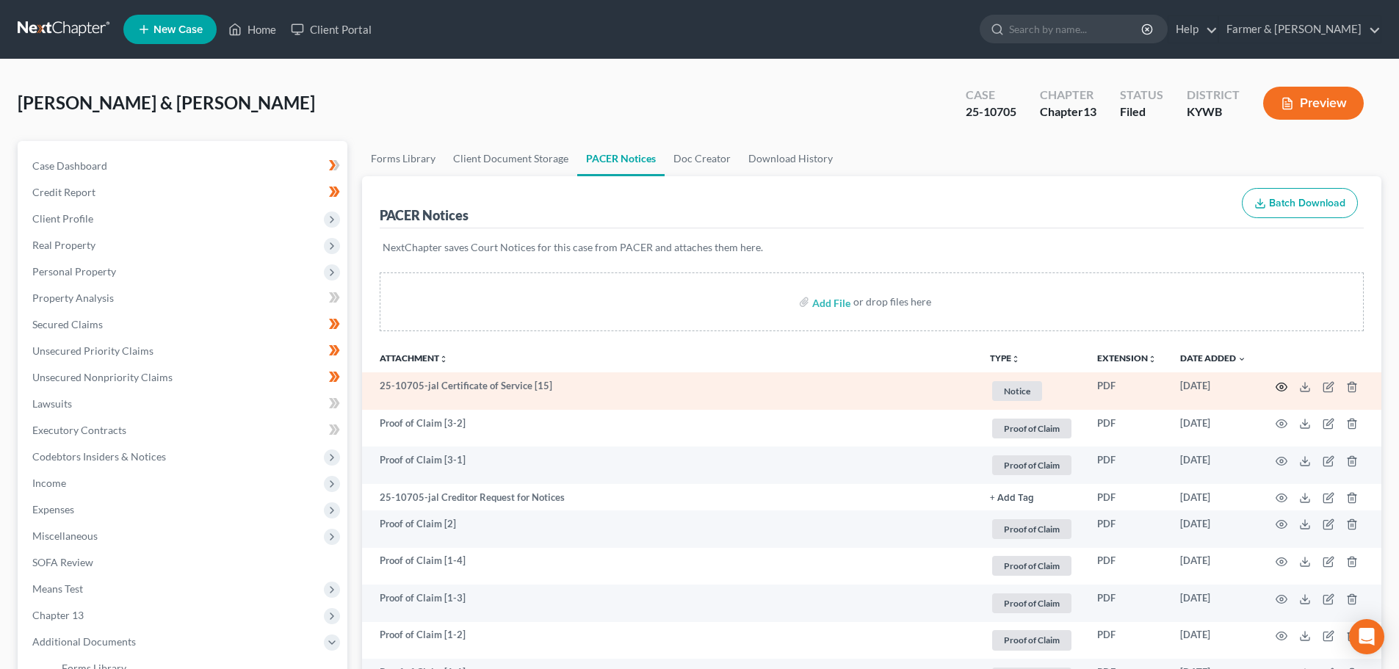
click at [1280, 384] on icon "button" at bounding box center [1282, 387] width 12 height 12
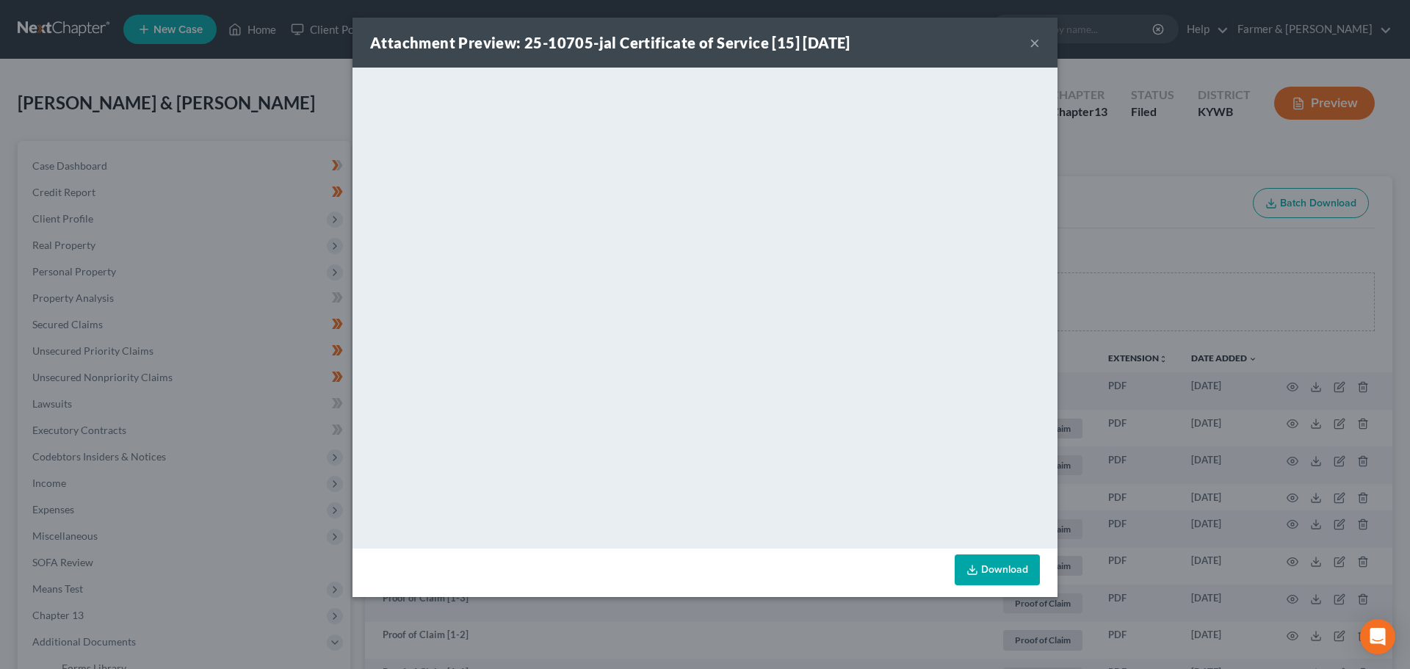
click at [1029, 40] on div "Attachment Preview: 25-10705-jal Certificate of Service [15] [DATE] ×" at bounding box center [705, 43] width 705 height 50
click at [1036, 44] on button "×" at bounding box center [1035, 43] width 10 height 18
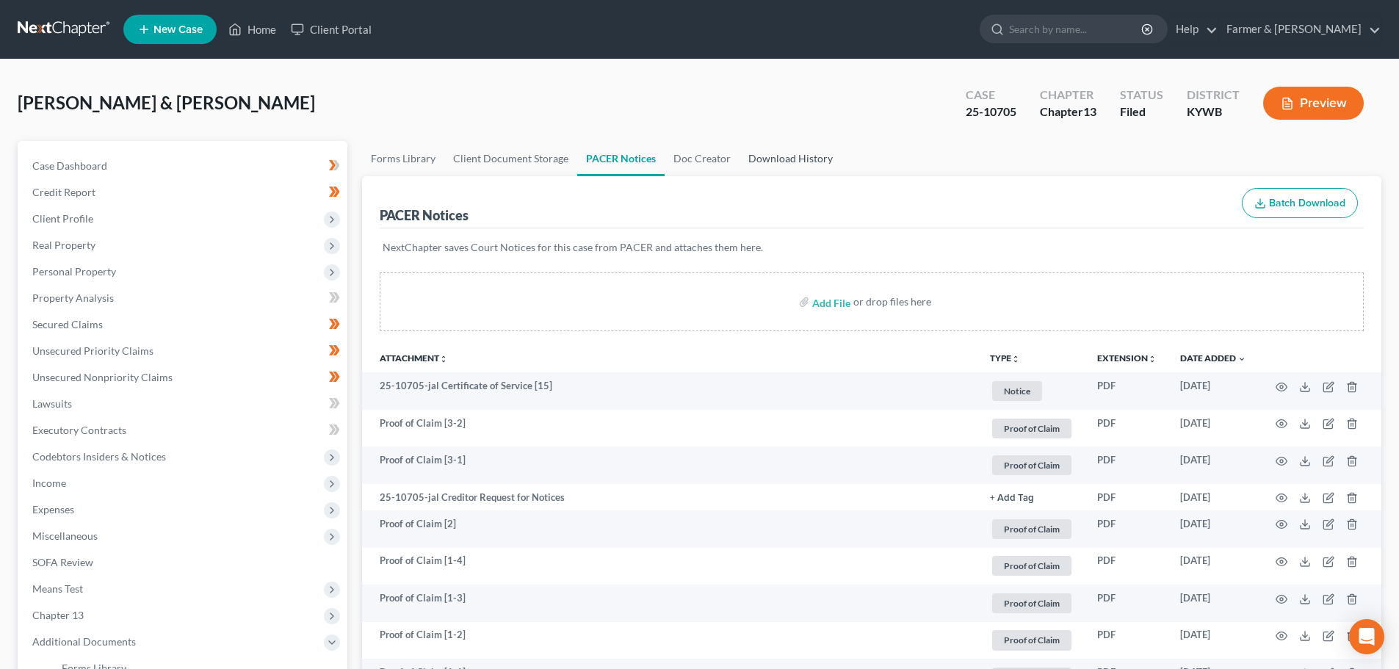
click at [776, 163] on link "Download History" at bounding box center [791, 158] width 102 height 35
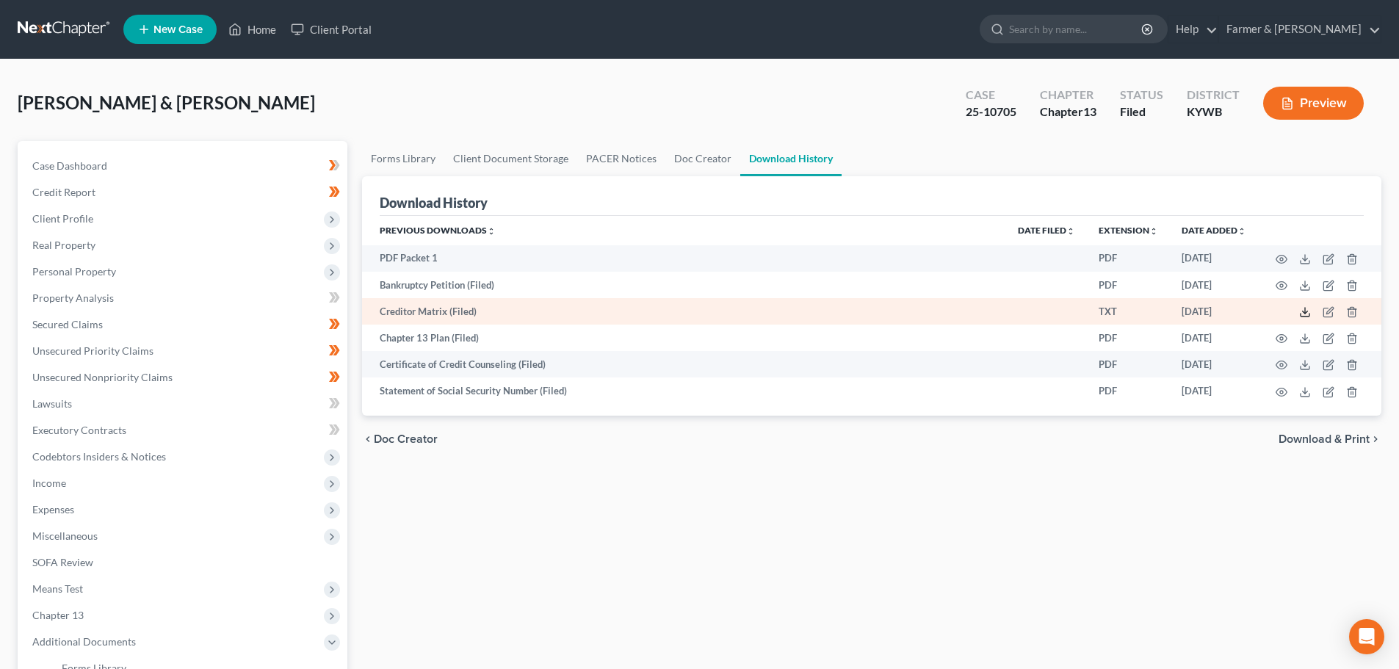
click at [1302, 312] on icon at bounding box center [1305, 312] width 12 height 12
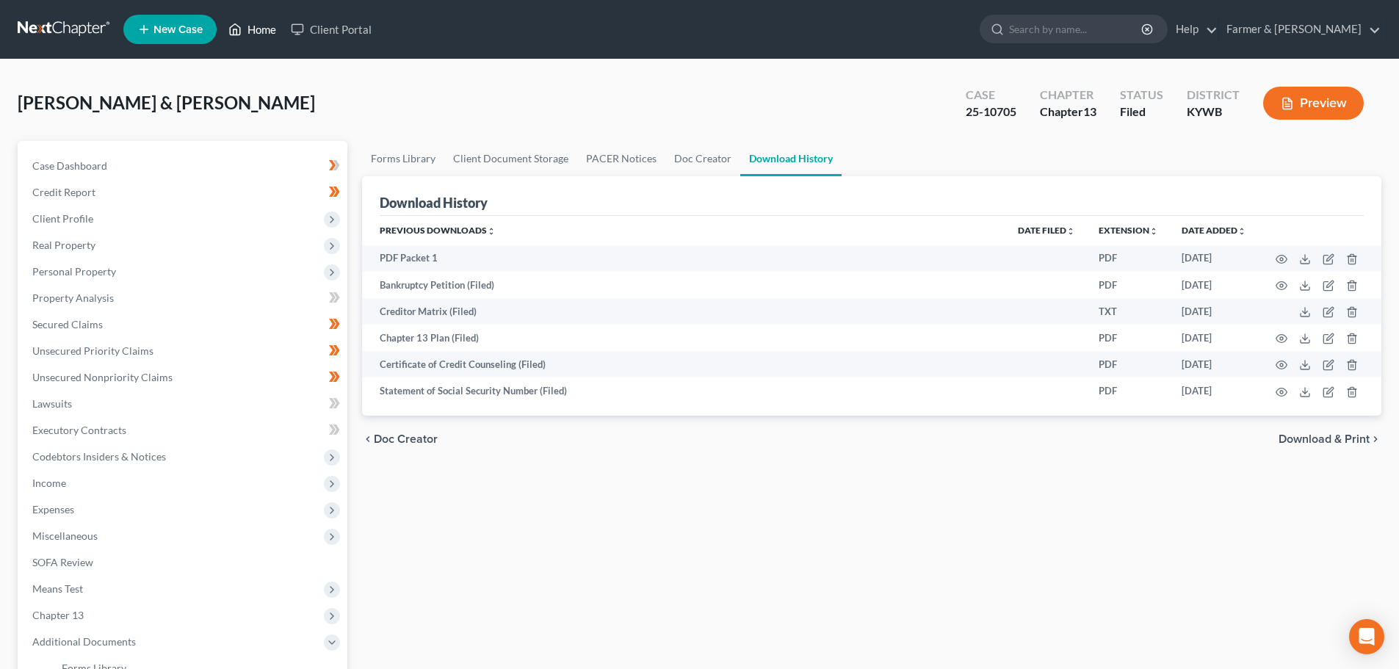
click at [244, 26] on link "Home" at bounding box center [252, 29] width 62 height 26
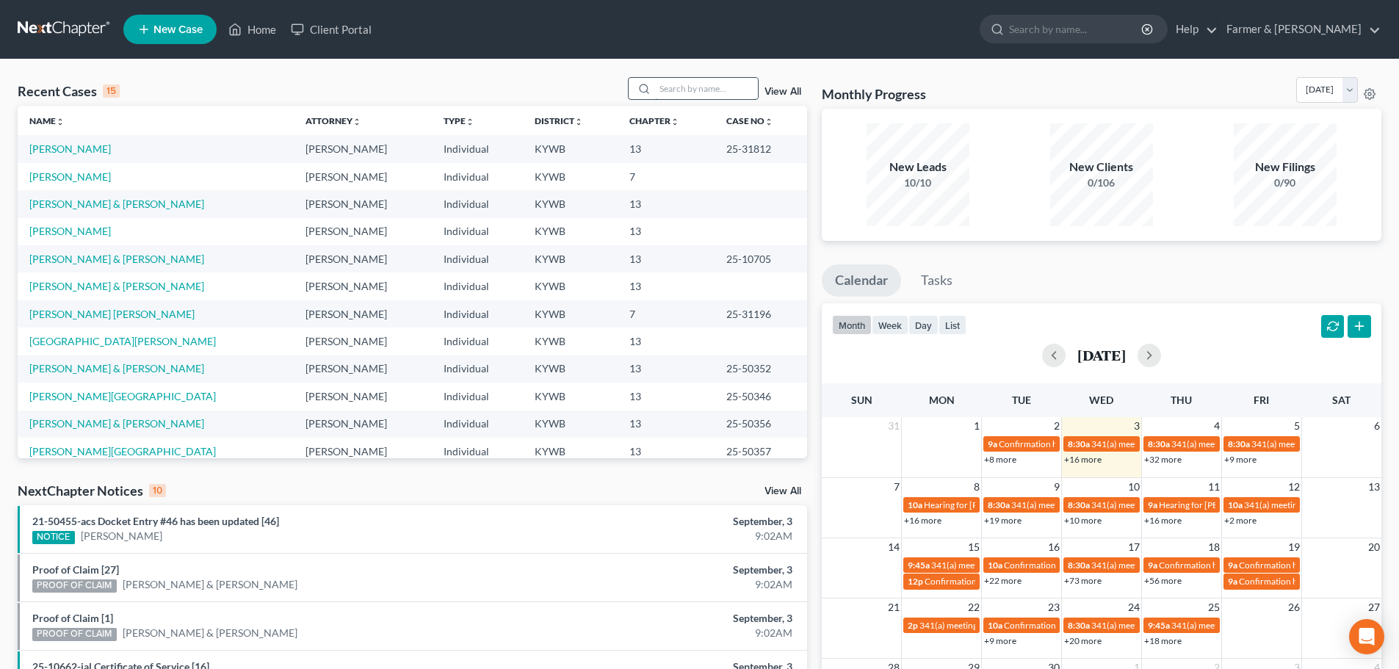
click at [697, 92] on input "search" at bounding box center [706, 88] width 103 height 21
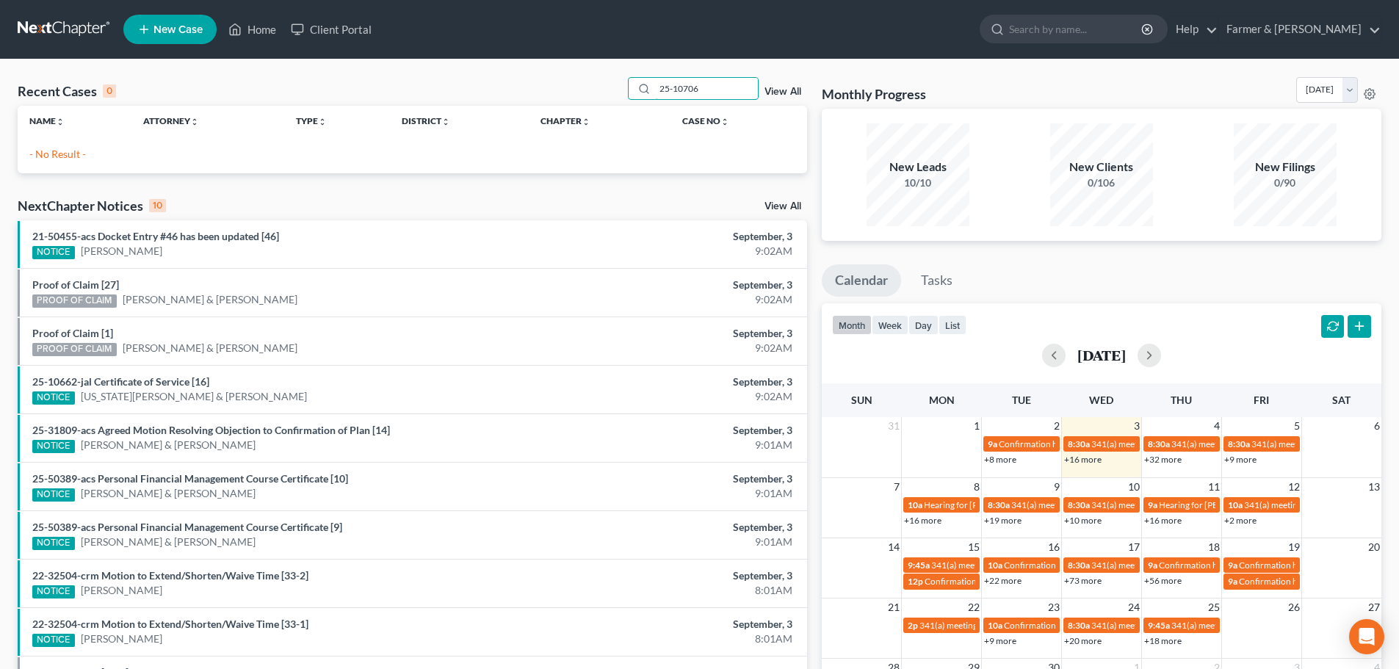
drag, startPoint x: 710, startPoint y: 92, endPoint x: 616, endPoint y: 94, distance: 94.8
click at [616, 93] on div "Recent Cases 0 25-10706 View All" at bounding box center [413, 91] width 790 height 29
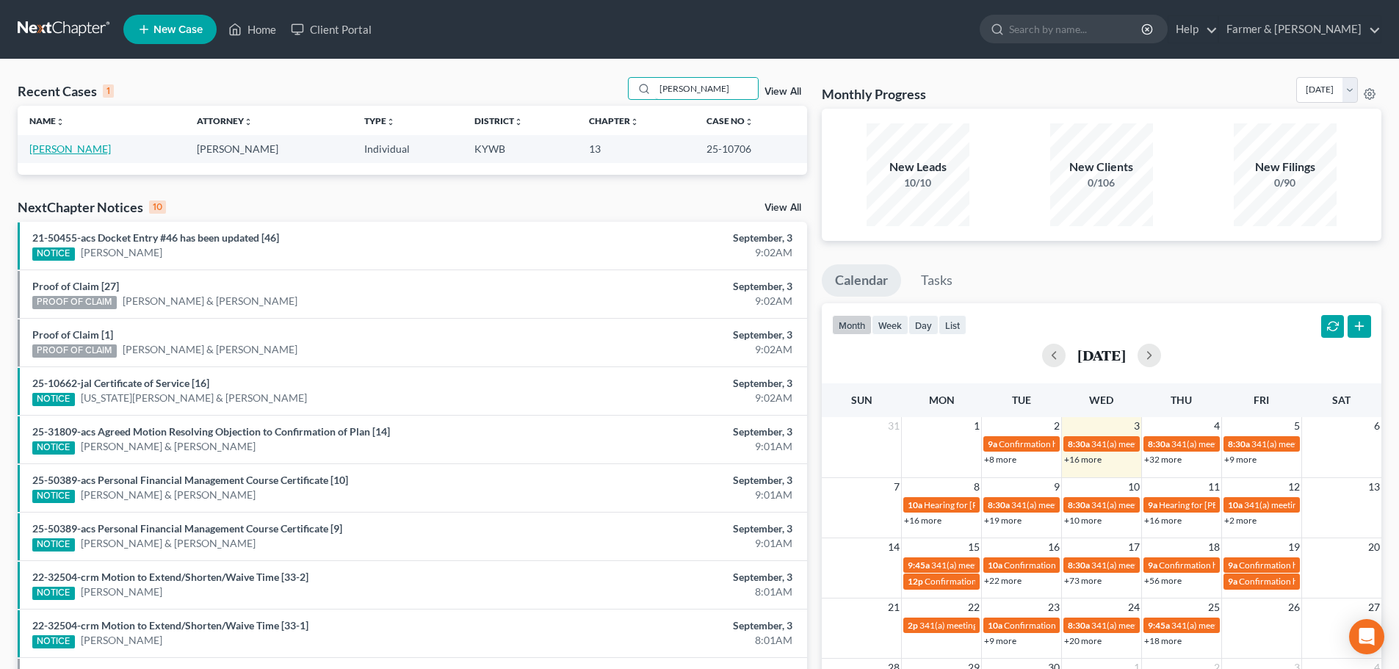
type input "[PERSON_NAME]"
click at [82, 151] on link "[PERSON_NAME]" at bounding box center [70, 149] width 82 height 12
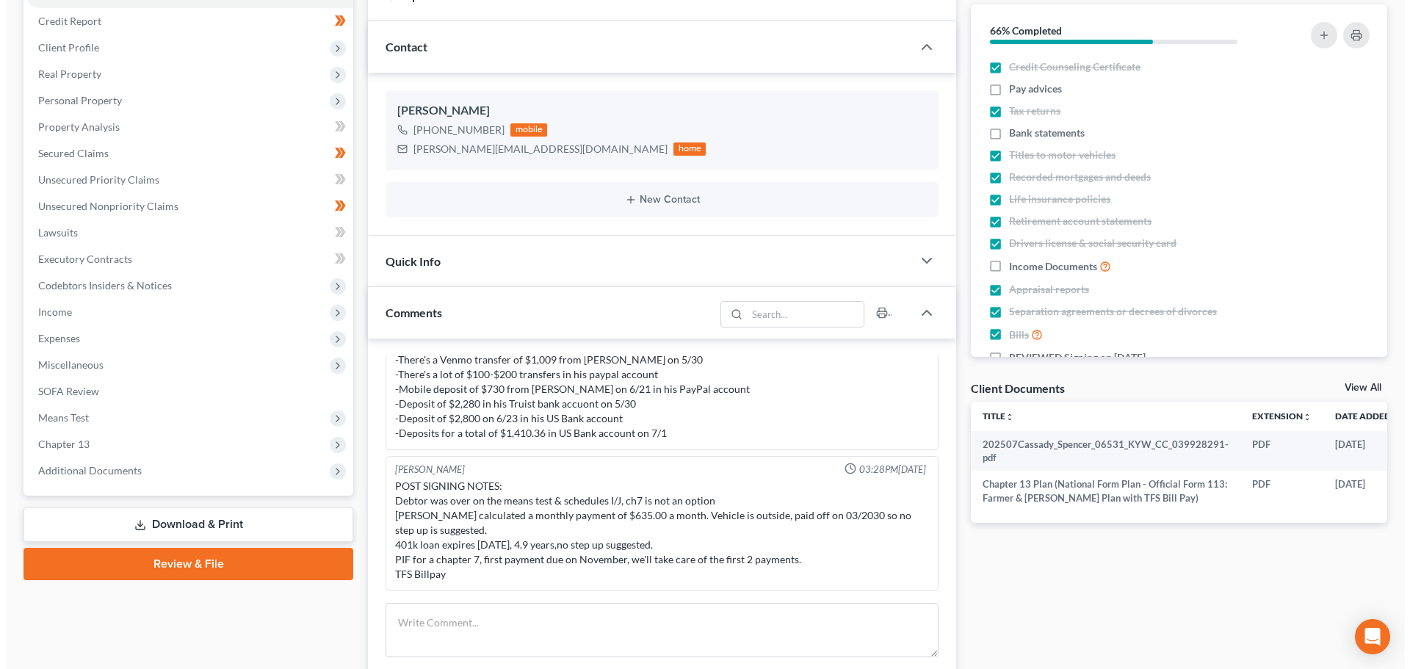
scroll to position [0, 54]
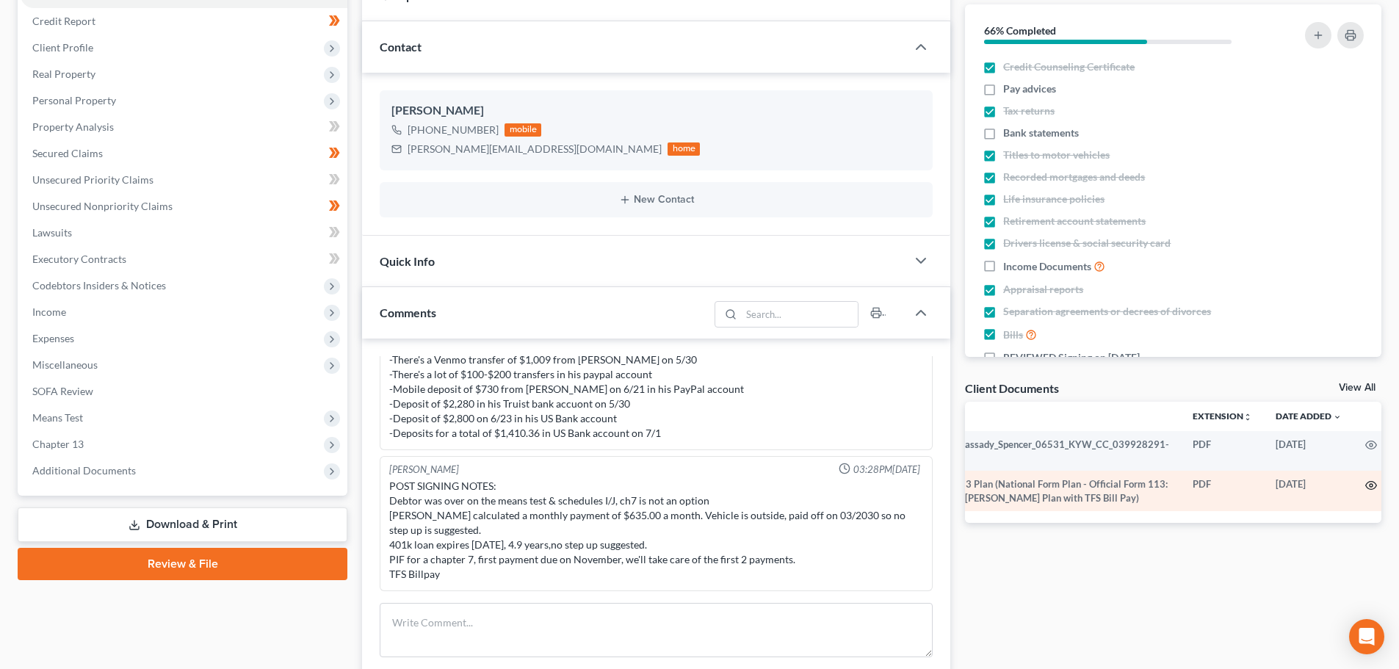
click at [1366, 482] on icon "button" at bounding box center [1371, 486] width 11 height 8
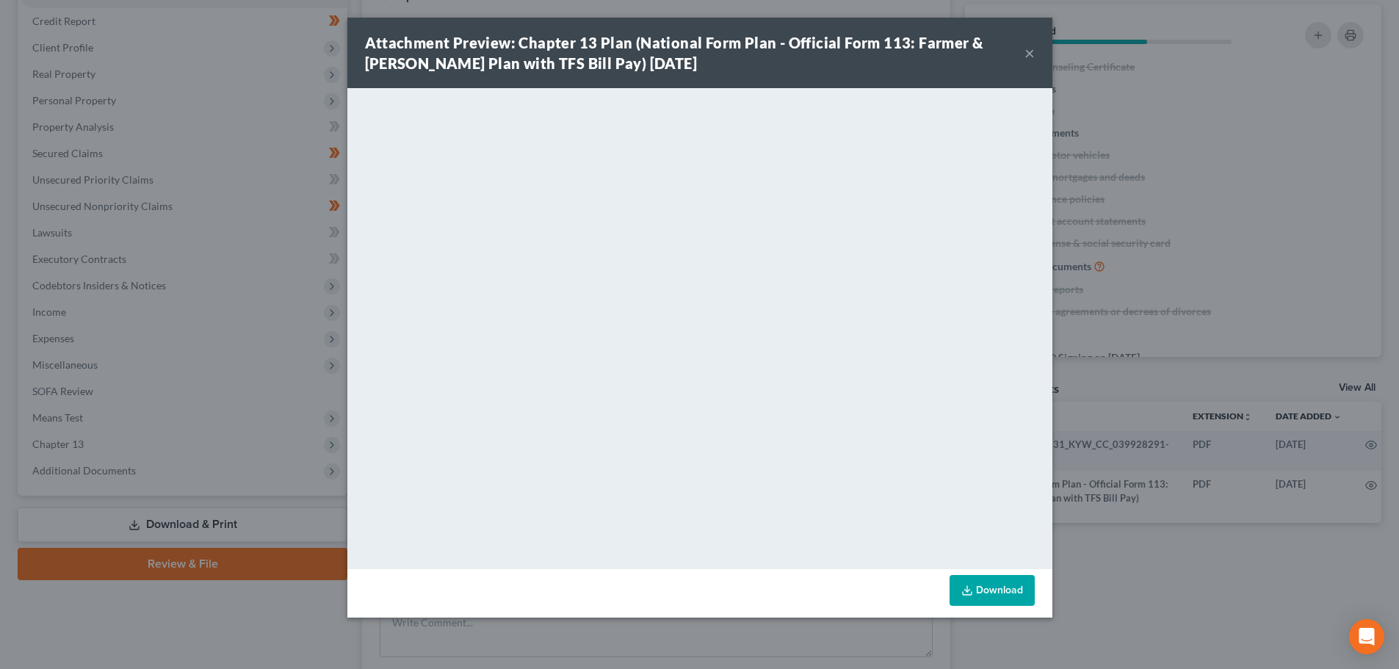
scroll to position [0, 51]
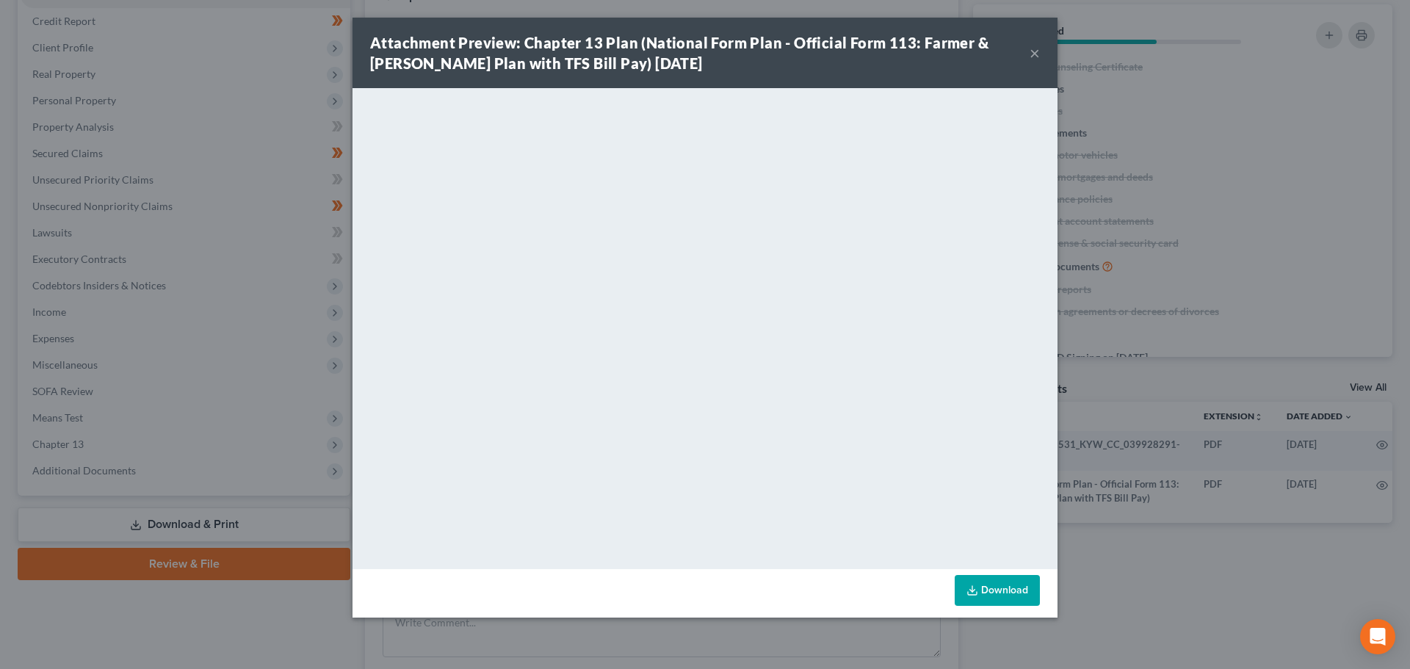
click at [1037, 51] on button "×" at bounding box center [1035, 53] width 10 height 18
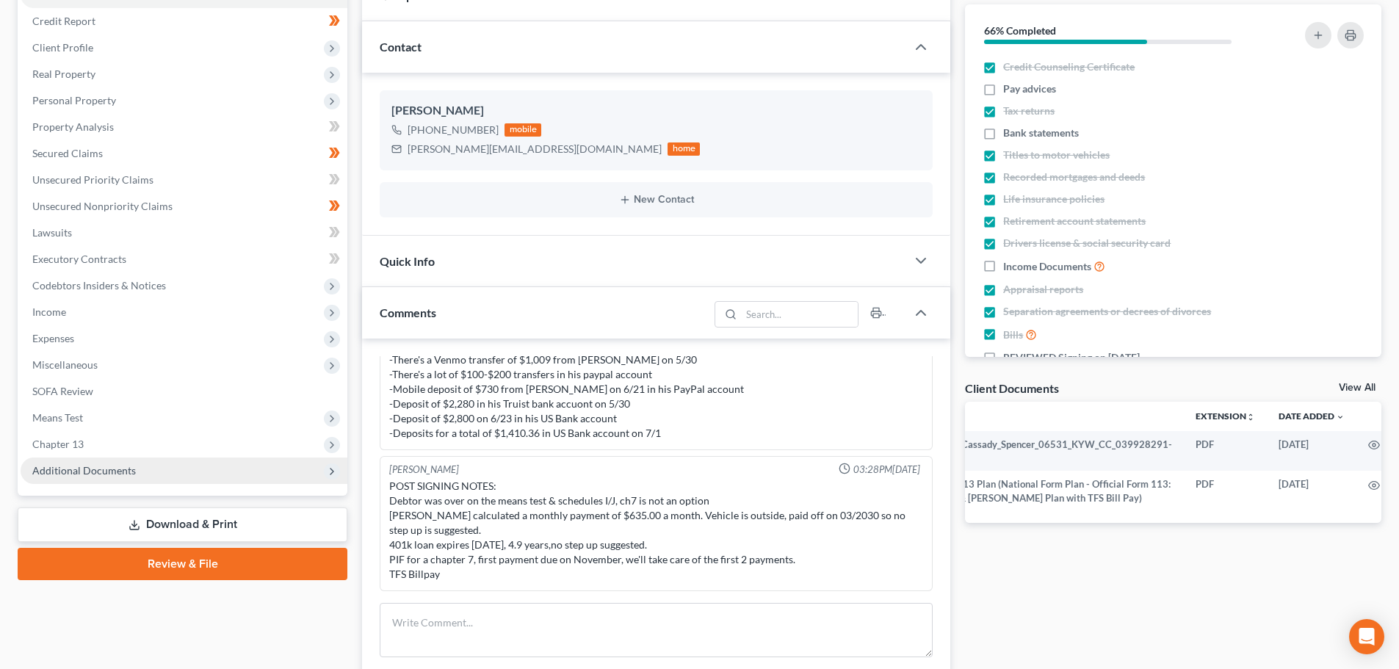
click at [111, 476] on span "Additional Documents" at bounding box center [84, 470] width 104 height 12
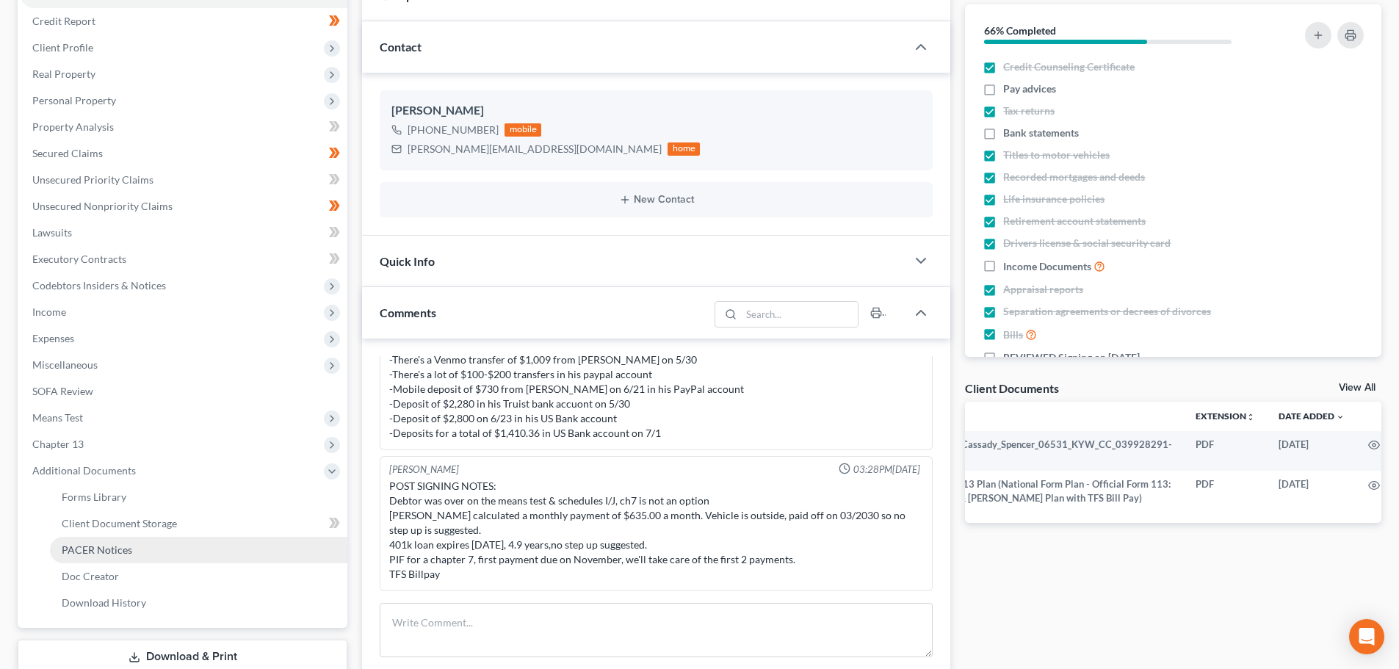
click at [115, 554] on span "PACER Notices" at bounding box center [97, 550] width 71 height 12
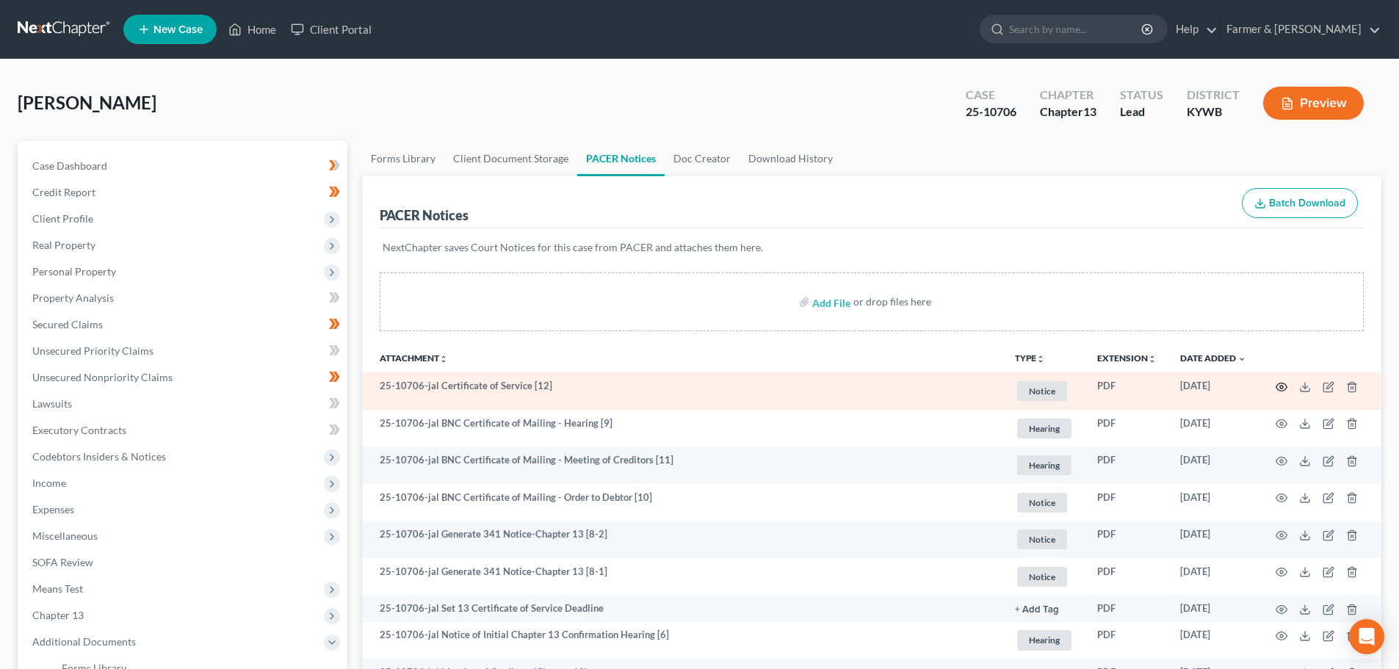
click at [1277, 386] on icon "button" at bounding box center [1282, 387] width 12 height 12
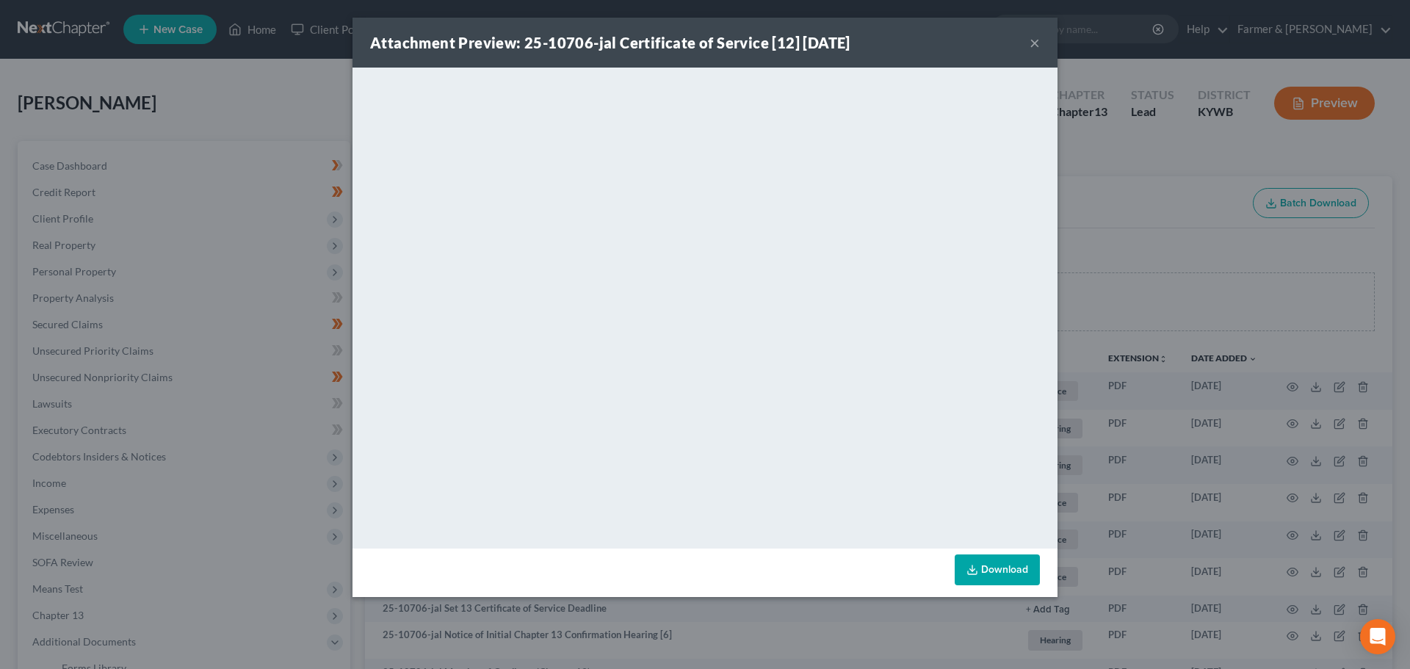
click at [1036, 44] on button "×" at bounding box center [1035, 43] width 10 height 18
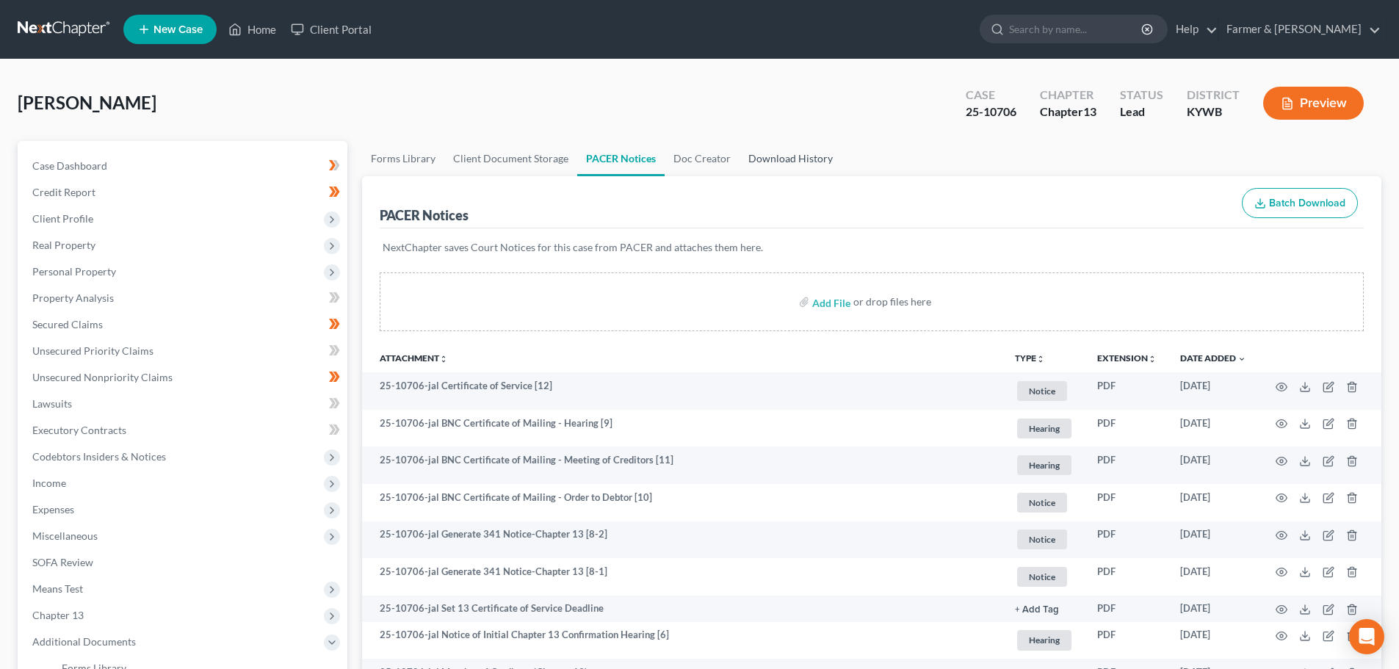
click at [796, 161] on link "Download History" at bounding box center [791, 158] width 102 height 35
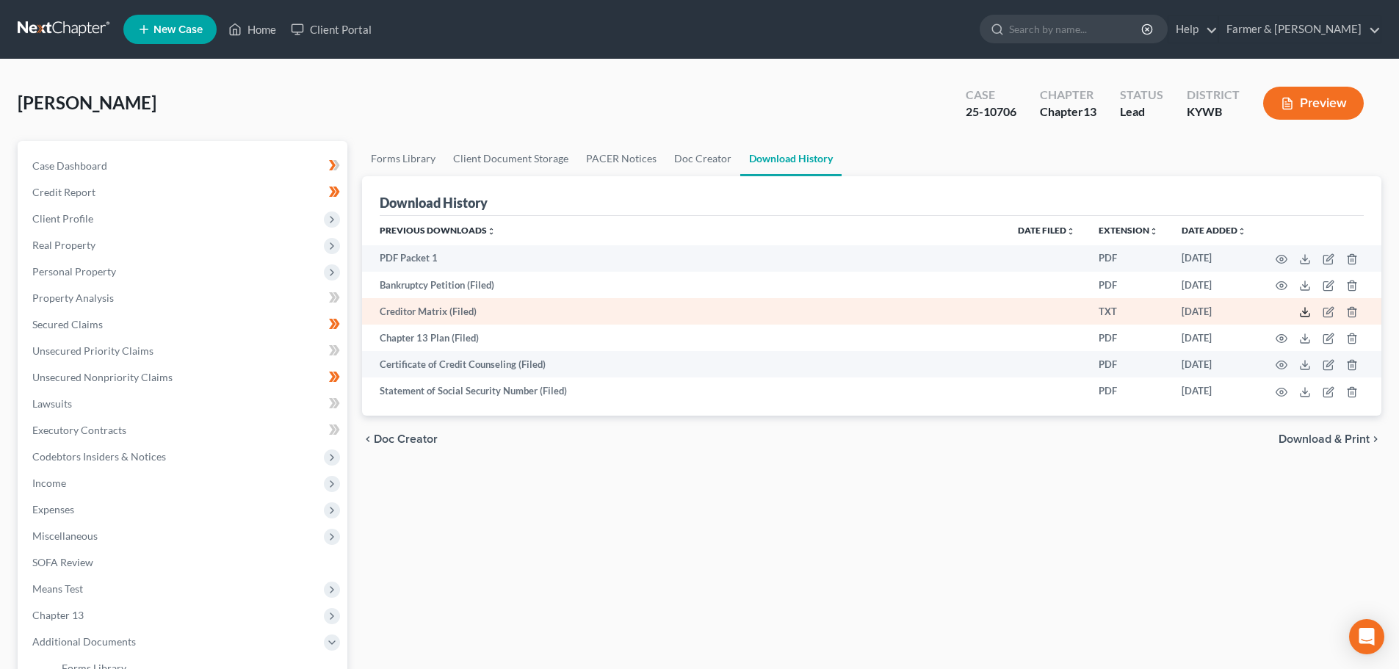
click at [1300, 311] on icon at bounding box center [1305, 312] width 12 height 12
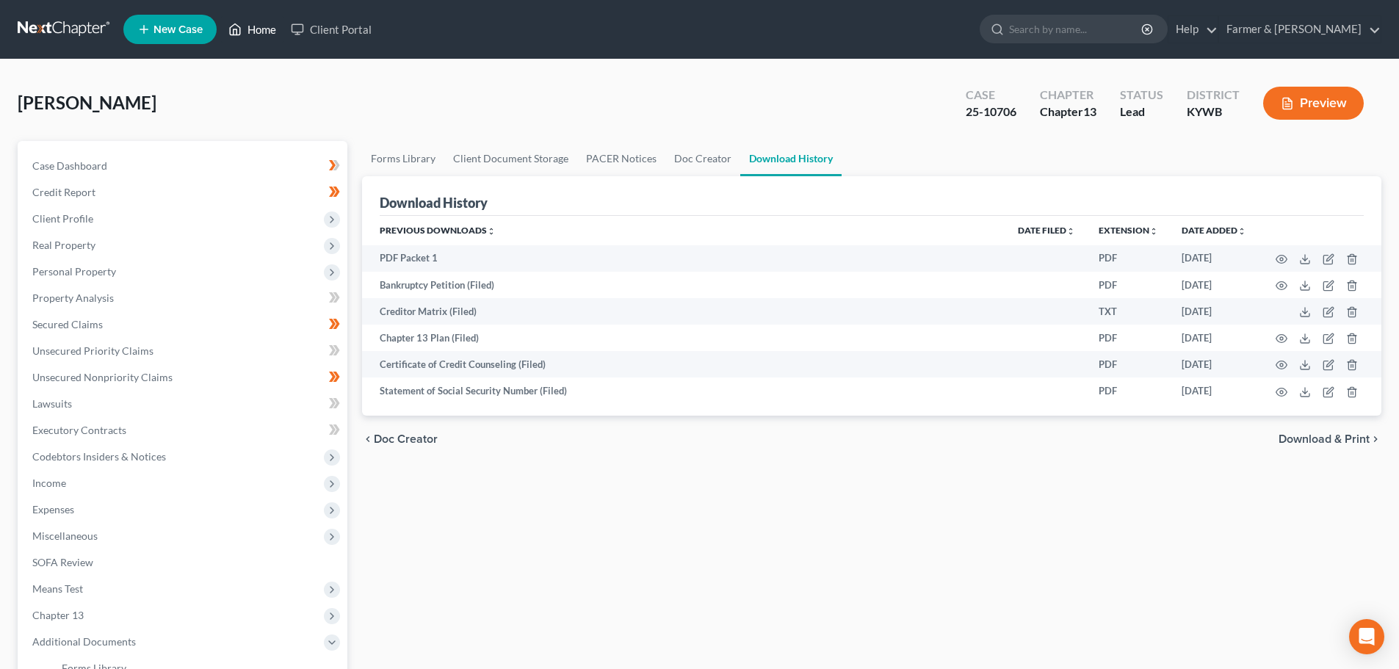
click at [259, 26] on link "Home" at bounding box center [252, 29] width 62 height 26
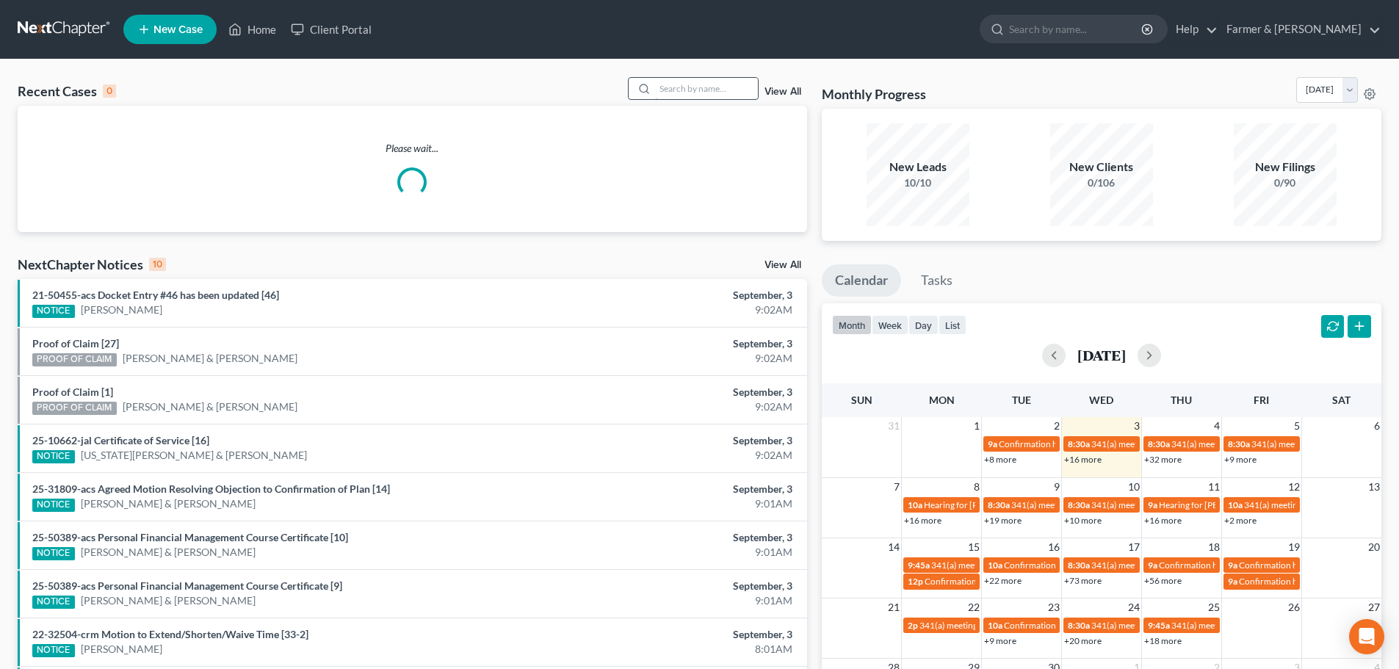
click at [677, 95] on input "search" at bounding box center [706, 88] width 103 height 21
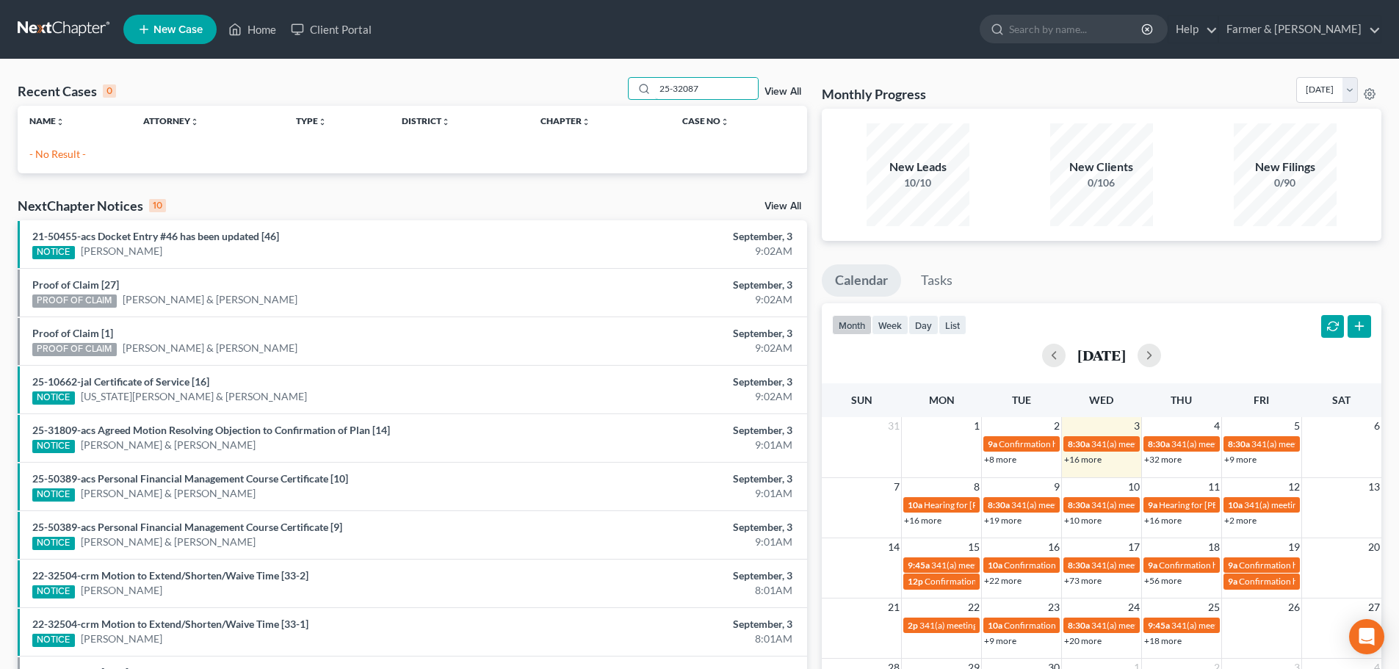
type input "25-32087"
drag, startPoint x: 702, startPoint y: 95, endPoint x: 640, endPoint y: 95, distance: 62.4
click at [640, 95] on div "25-32087" at bounding box center [693, 88] width 131 height 23
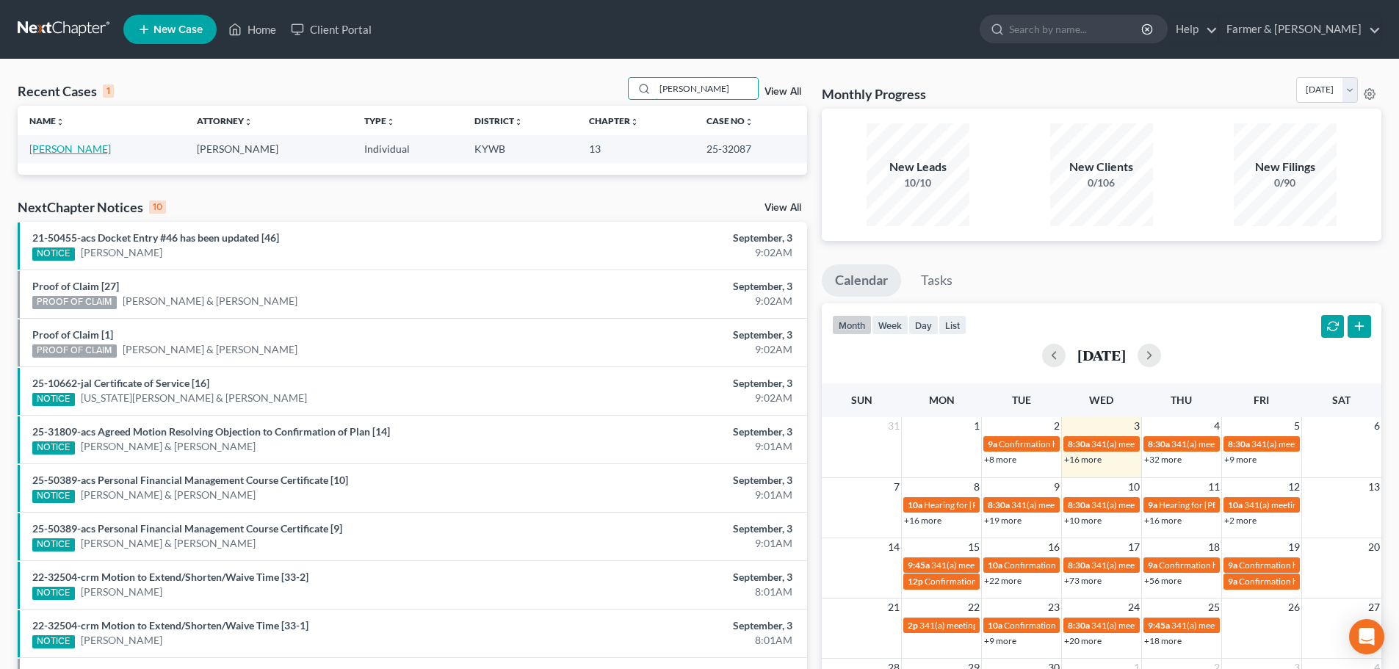
type input "[PERSON_NAME]"
click at [62, 151] on link "[PERSON_NAME]" at bounding box center [70, 149] width 82 height 12
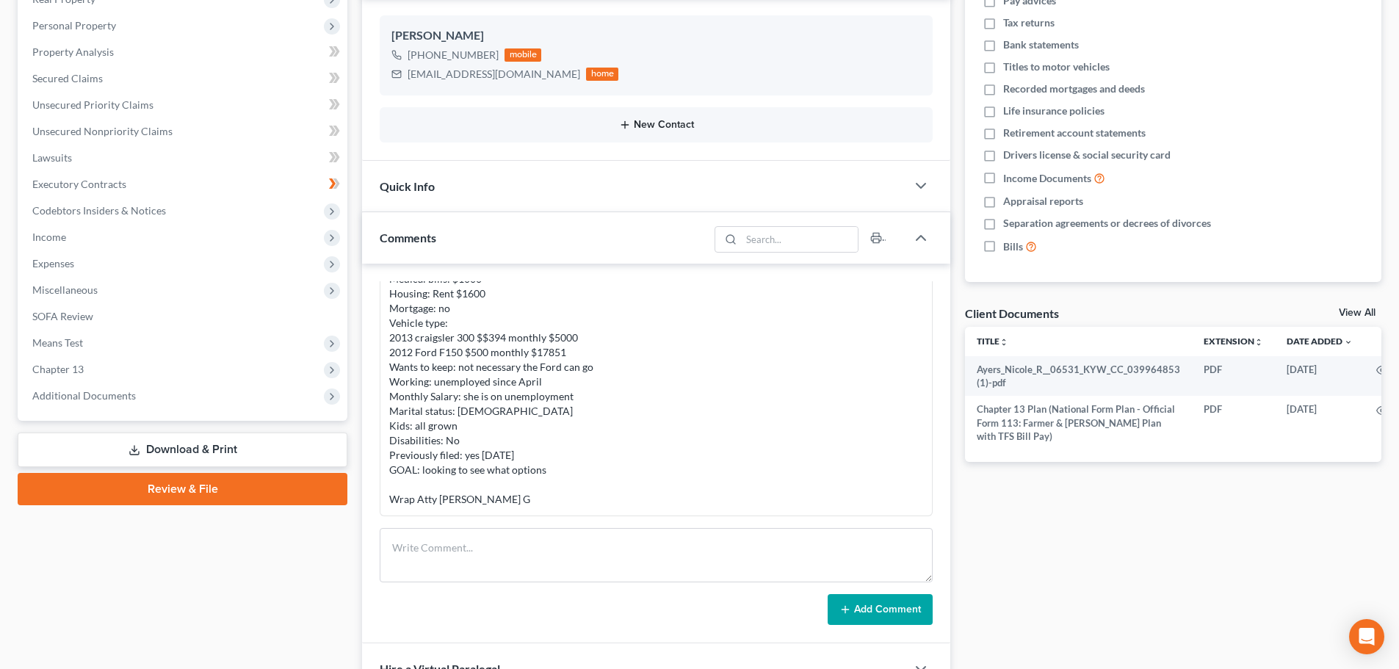
scroll to position [343, 0]
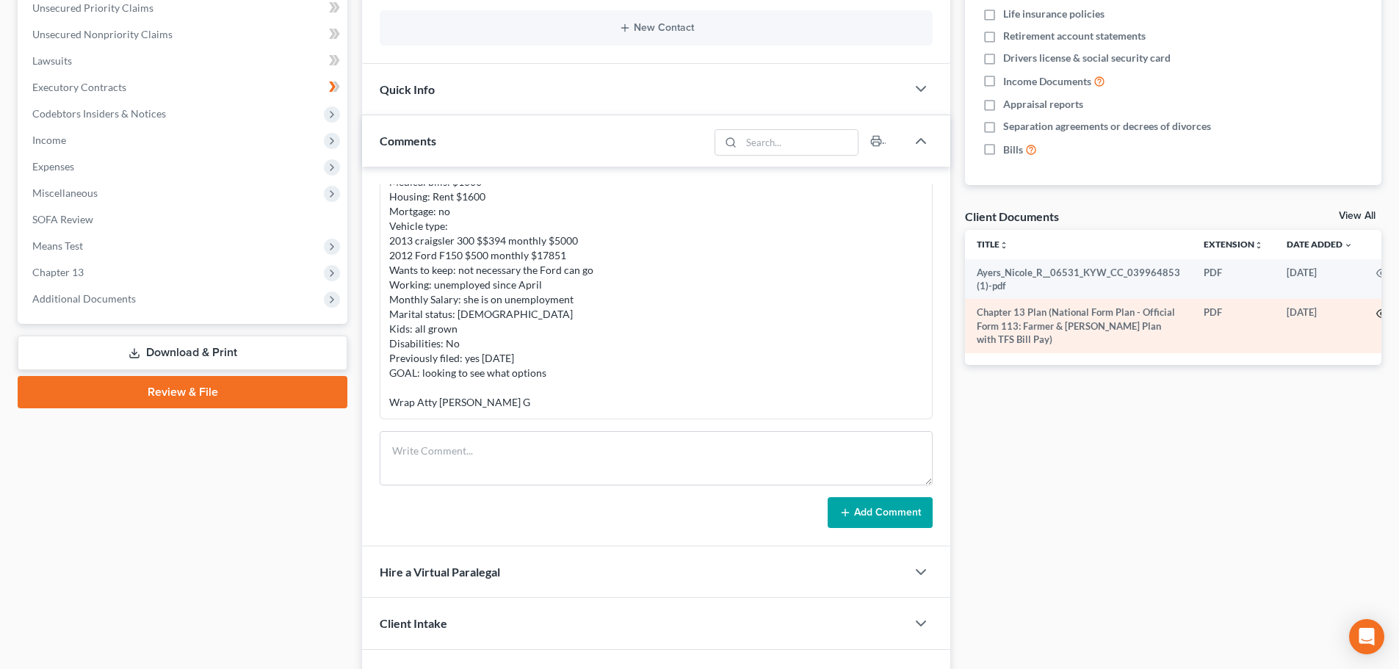
click at [1381, 313] on circle "button" at bounding box center [1382, 313] width 3 height 3
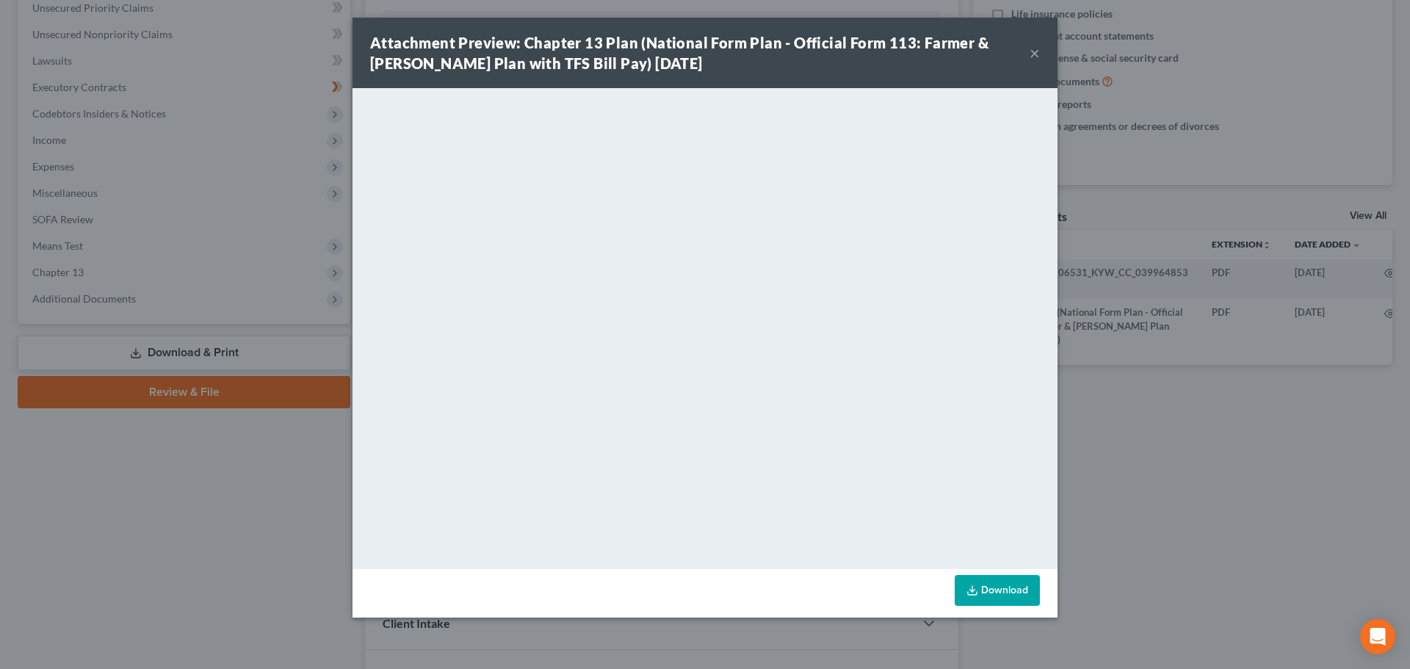
click at [1034, 53] on button "×" at bounding box center [1035, 53] width 10 height 18
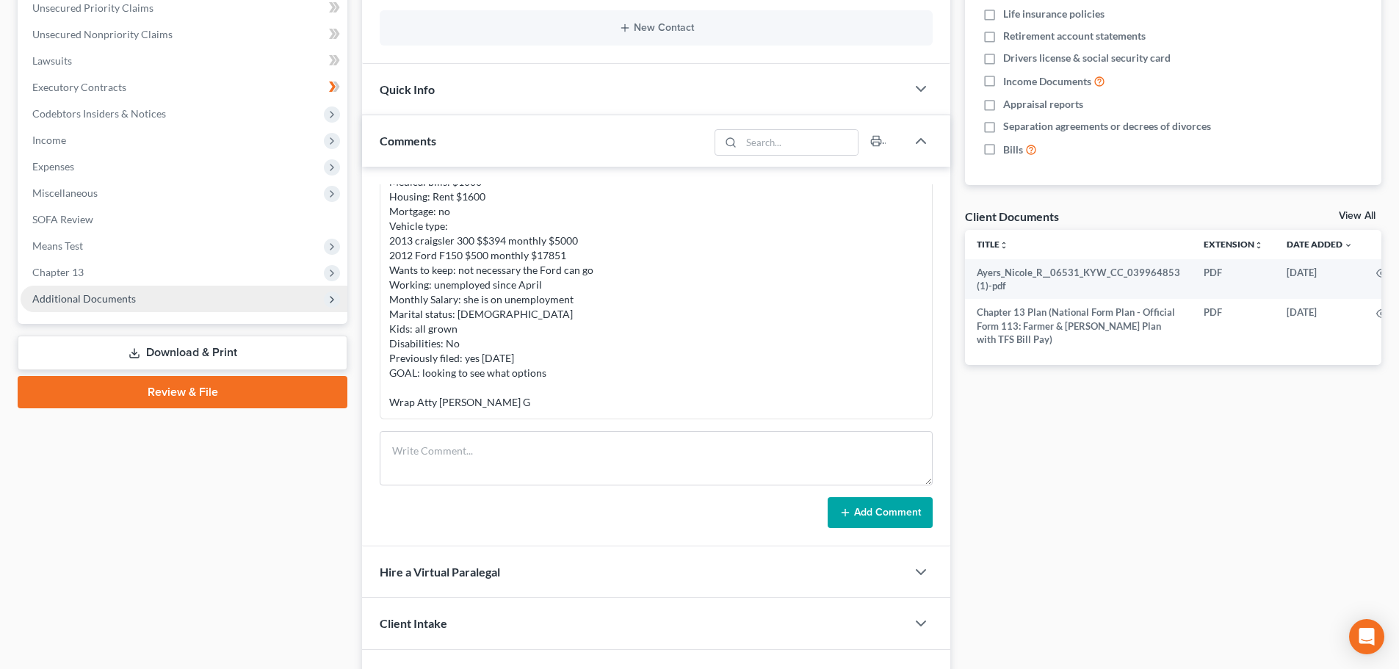
click at [98, 299] on span "Additional Documents" at bounding box center [84, 298] width 104 height 12
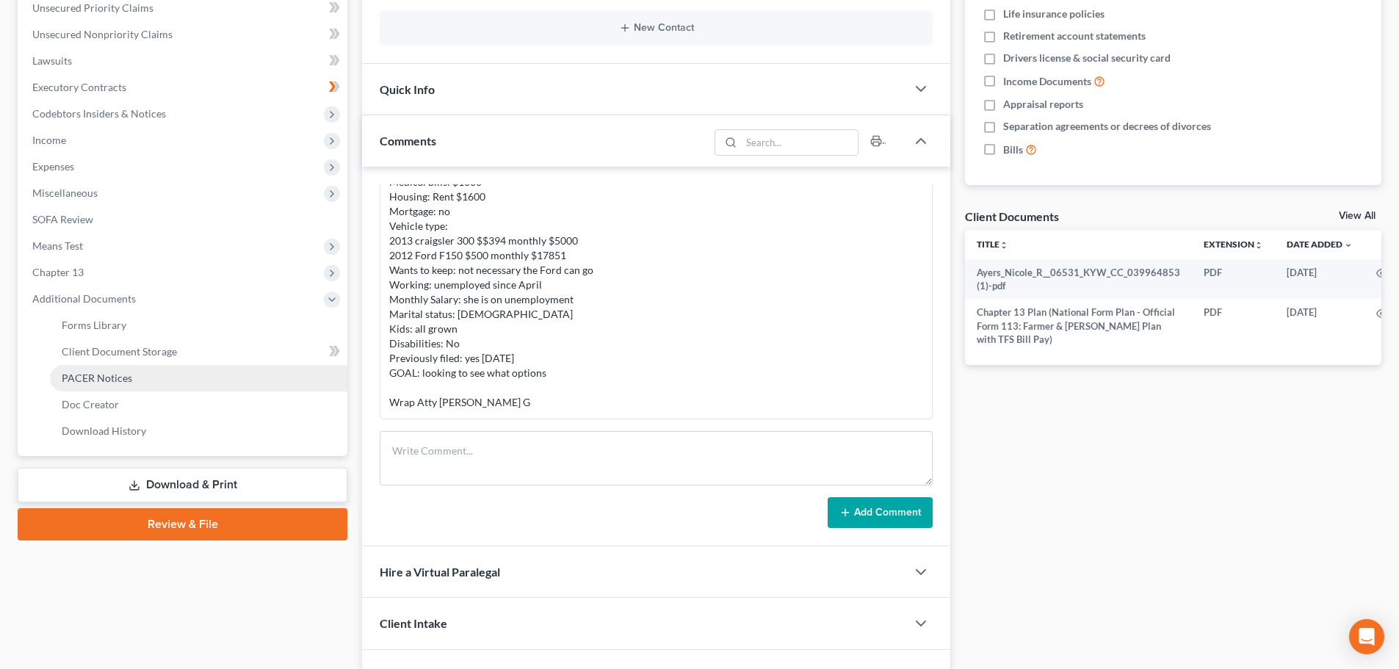
click at [131, 383] on link "PACER Notices" at bounding box center [198, 378] width 297 height 26
